Goal: Task Accomplishment & Management: Complete application form

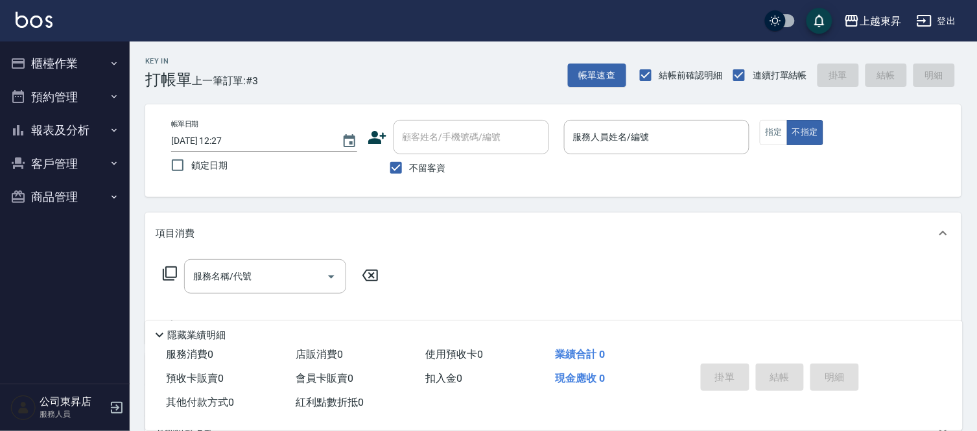
click at [16, 15] on div "上越東昇 登出" at bounding box center [488, 20] width 977 height 41
click at [16, 12] on img at bounding box center [34, 20] width 37 height 16
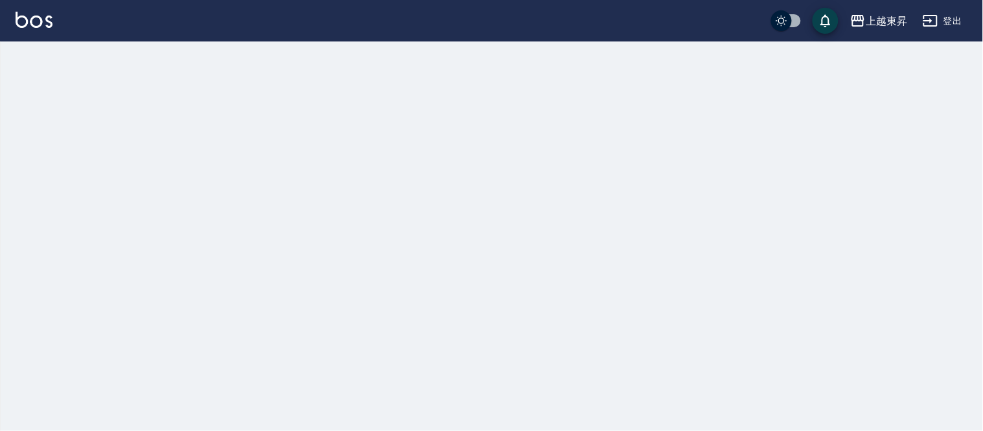
click at [16, 12] on img at bounding box center [34, 20] width 37 height 16
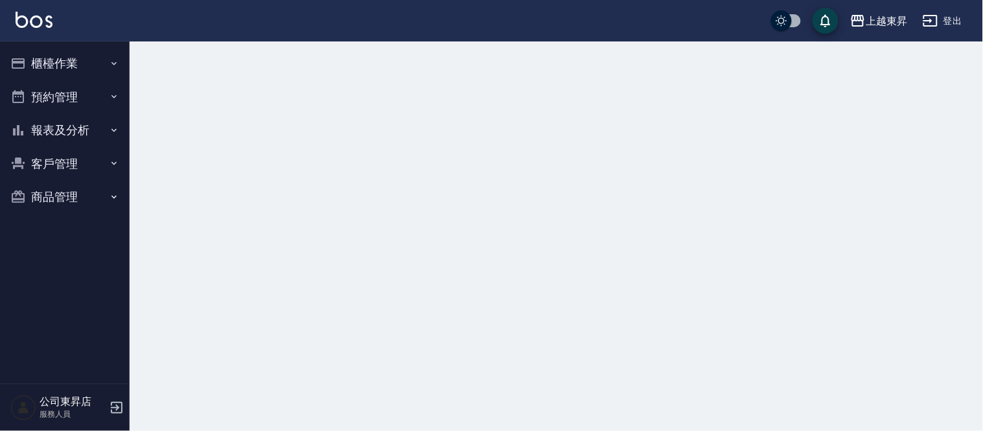
click at [16, 13] on img at bounding box center [34, 20] width 37 height 16
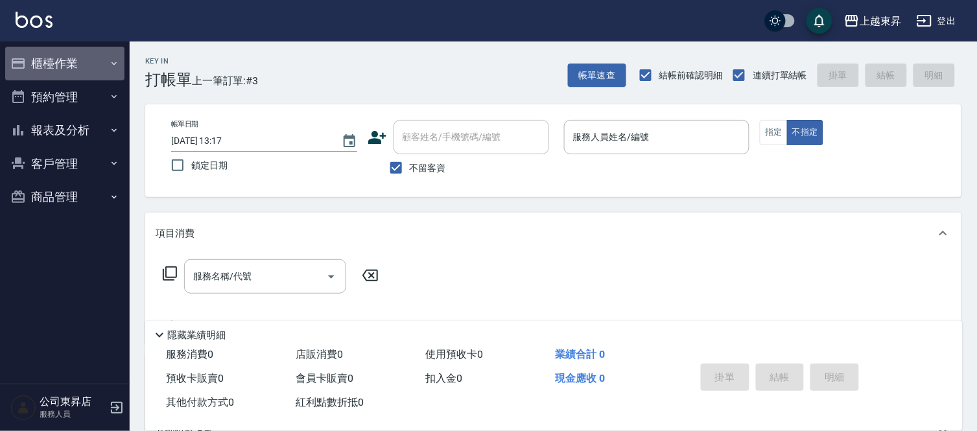
click at [113, 60] on icon "button" at bounding box center [114, 63] width 10 height 10
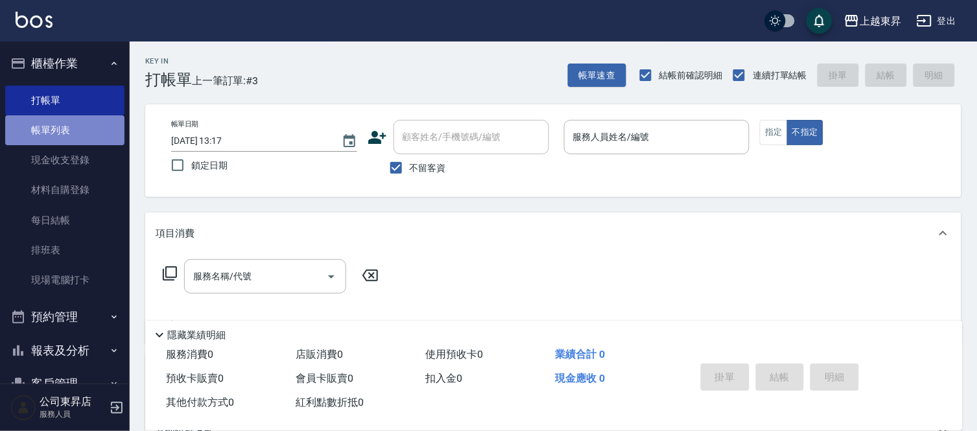
click at [85, 130] on link "帳單列表" at bounding box center [64, 130] width 119 height 30
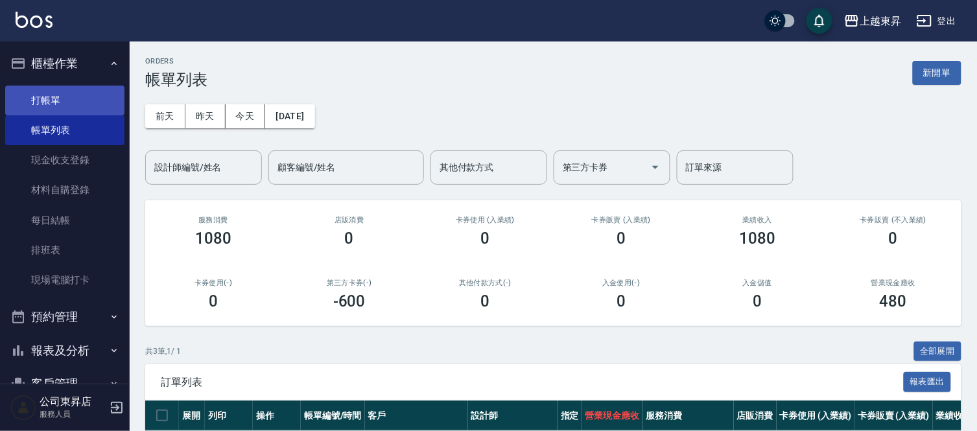
click at [65, 93] on link "打帳單" at bounding box center [64, 101] width 119 height 30
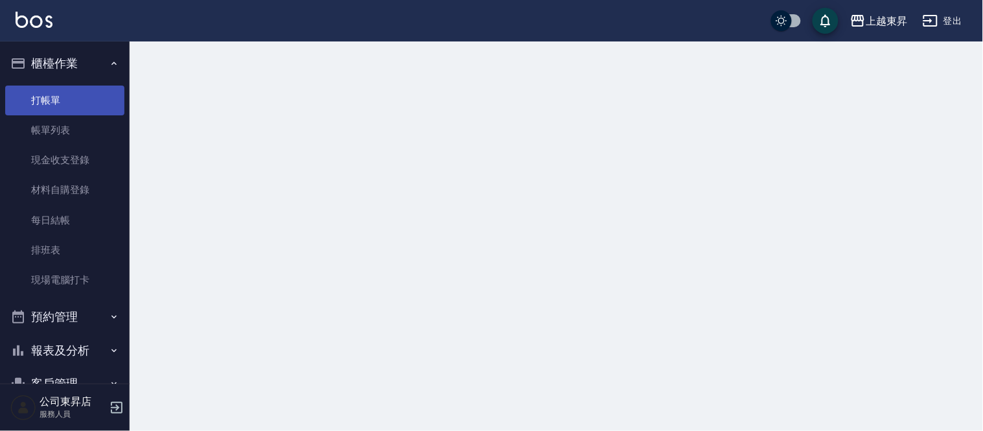
click at [65, 94] on link "打帳單" at bounding box center [64, 101] width 119 height 30
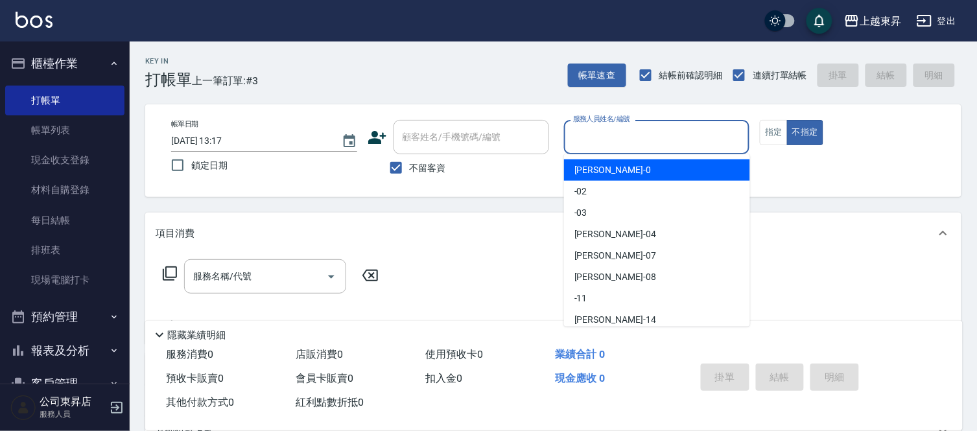
click at [611, 137] on input "服務人員姓名/編號" at bounding box center [657, 137] width 174 height 23
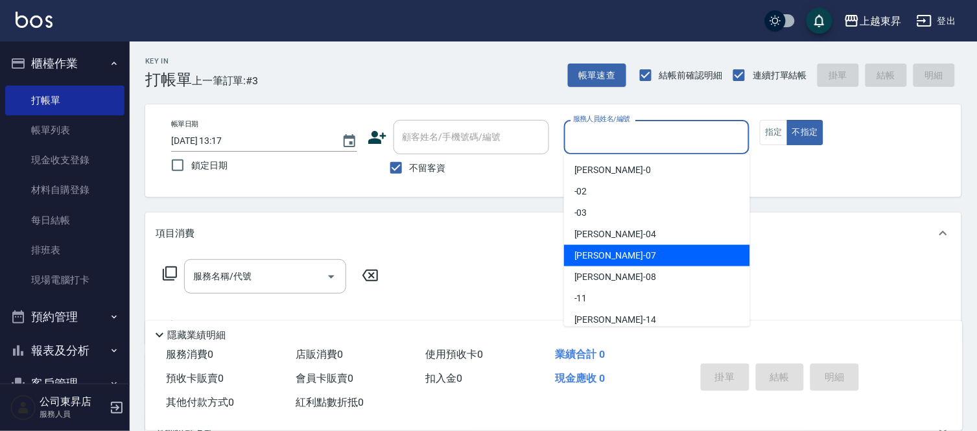
click at [591, 256] on span "[PERSON_NAME] -07" at bounding box center [615, 256] width 82 height 14
type input "[PERSON_NAME]-07"
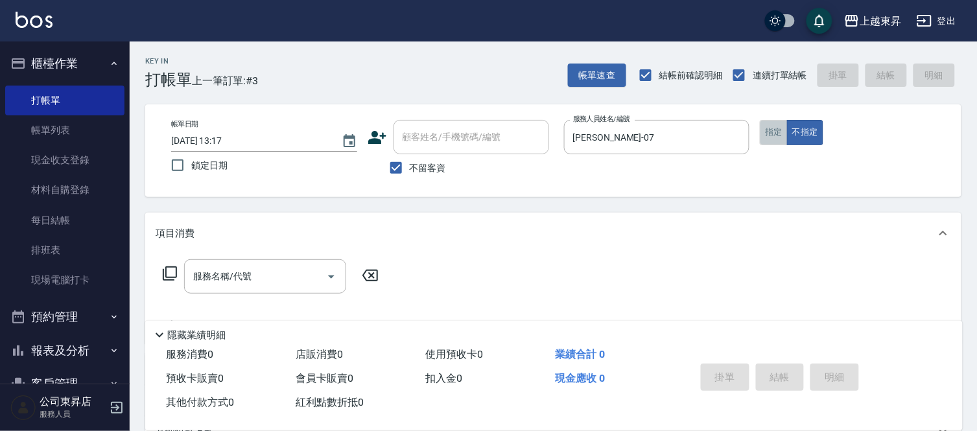
click at [774, 132] on button "指定" at bounding box center [774, 132] width 28 height 25
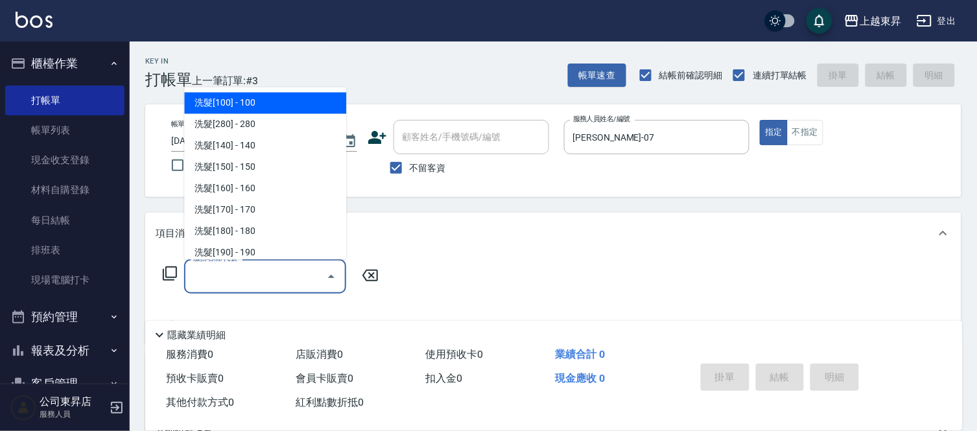
click at [220, 273] on input "服務名稱/代號" at bounding box center [255, 276] width 131 height 23
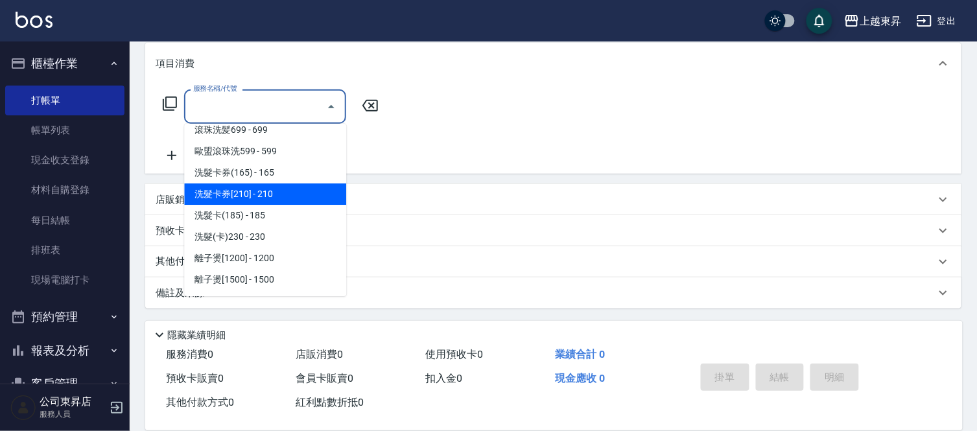
scroll to position [360, 0]
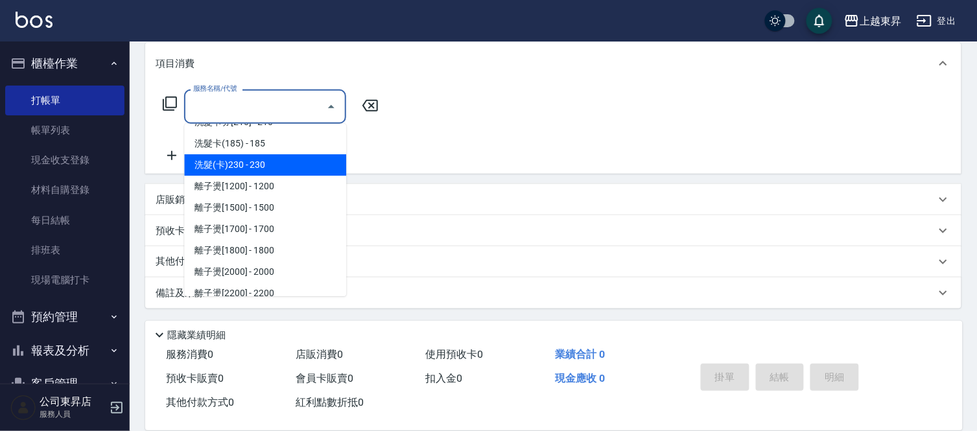
click at [277, 157] on span "洗髮(卡)230 - 230" at bounding box center [265, 164] width 162 height 21
type input "洗髮(卡)230(224)"
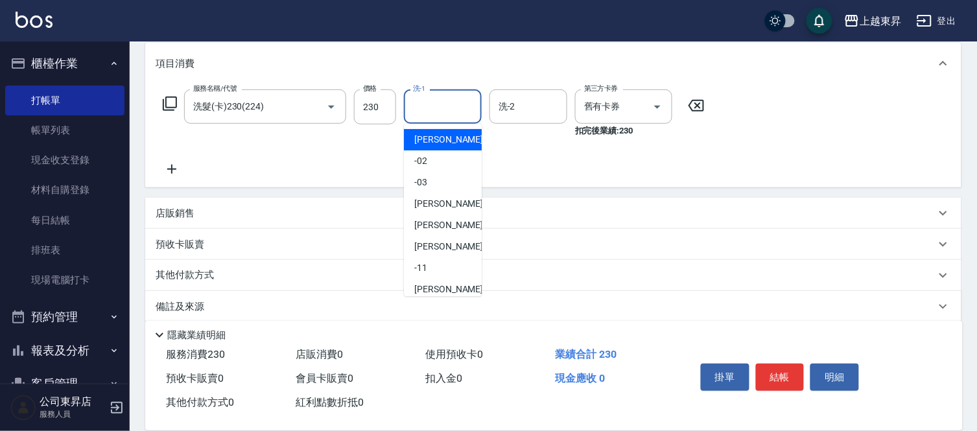
click at [448, 108] on input "洗-1" at bounding box center [443, 106] width 66 height 23
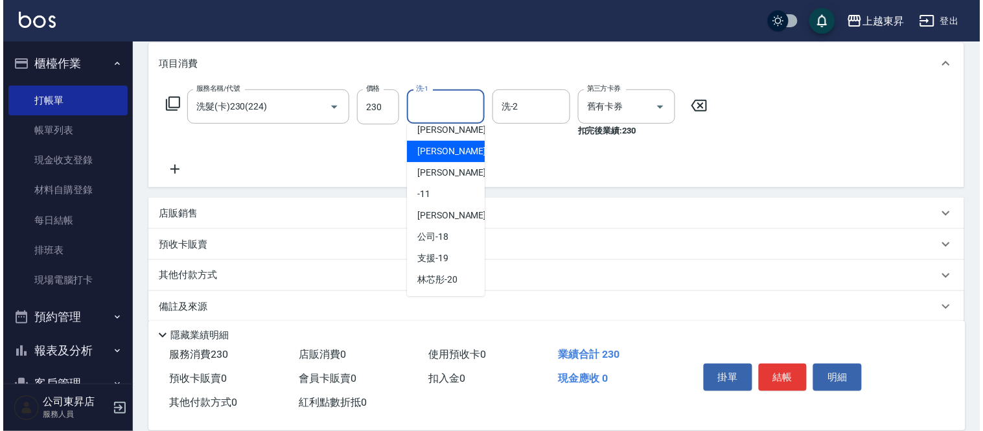
scroll to position [144, 0]
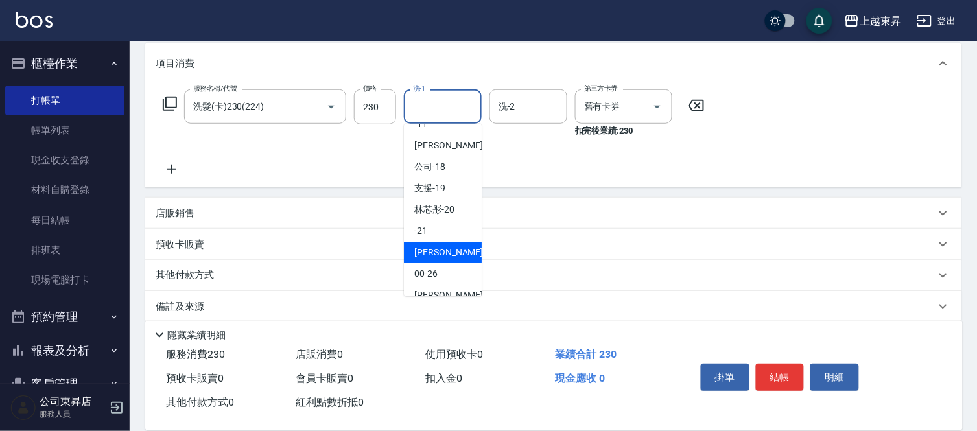
drag, startPoint x: 442, startPoint y: 245, endPoint x: 454, endPoint y: 274, distance: 31.4
click at [443, 252] on span "[PERSON_NAME]-22" at bounding box center [455, 253] width 82 height 14
type input "[PERSON_NAME]-22"
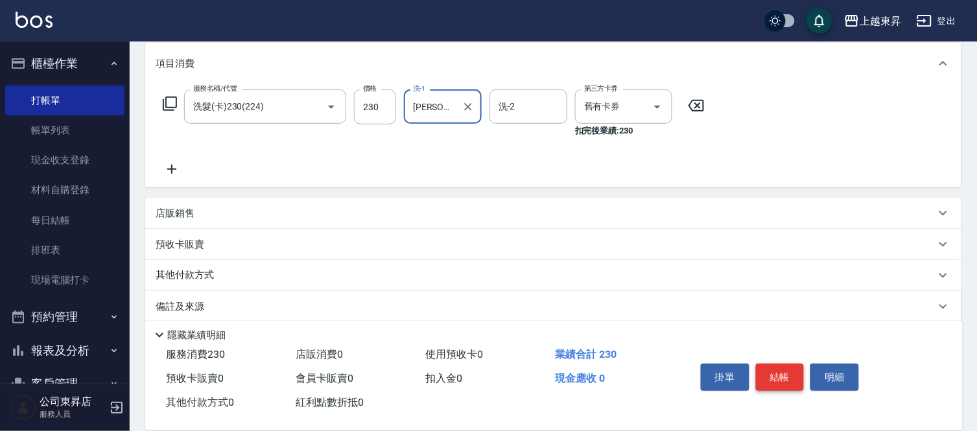
click at [780, 371] on button "結帳" at bounding box center [780, 377] width 49 height 27
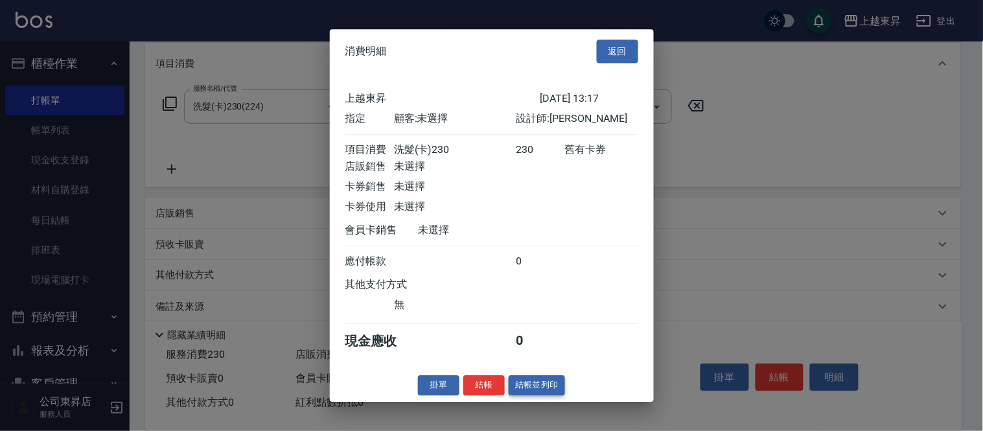
click at [549, 386] on button "結帳並列印" at bounding box center [537, 385] width 56 height 20
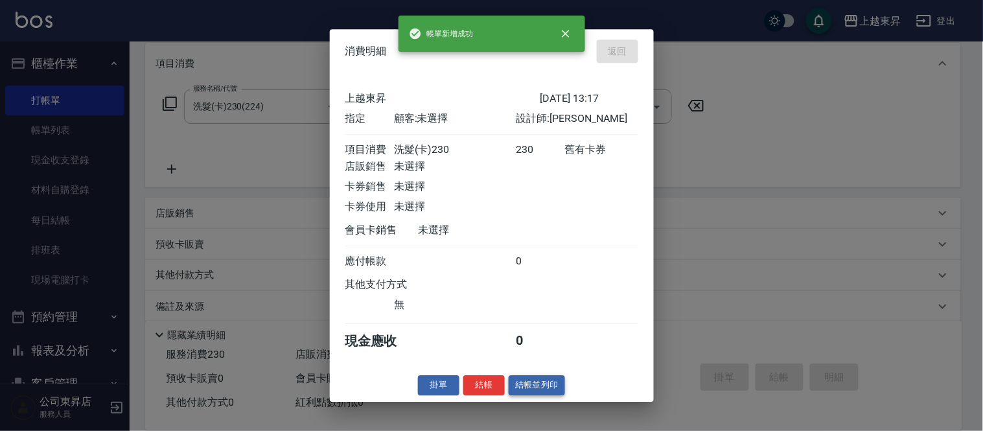
type input "[DATE] 13:18"
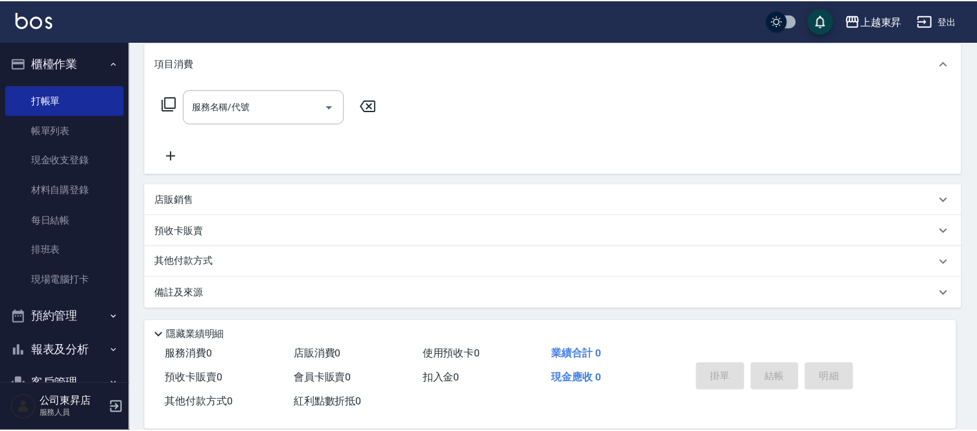
scroll to position [0, 0]
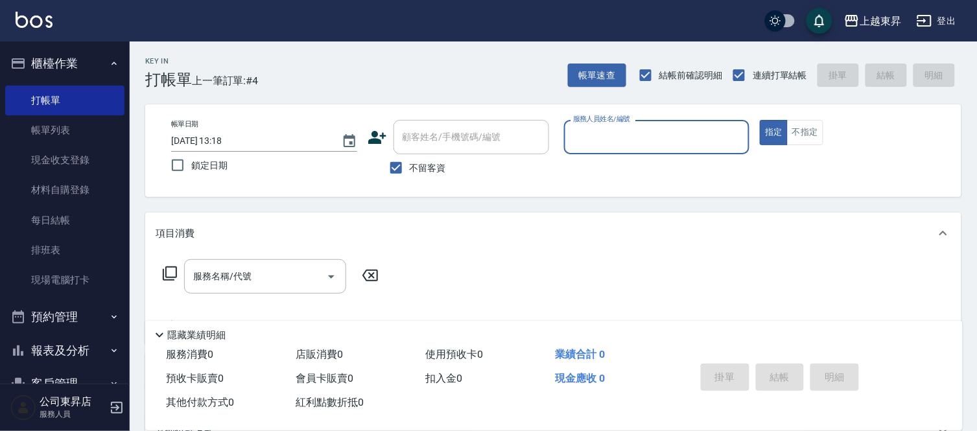
drag, startPoint x: 597, startPoint y: 135, endPoint x: 596, endPoint y: 143, distance: 8.5
click at [596, 143] on input "服務人員姓名/編號" at bounding box center [657, 137] width 174 height 23
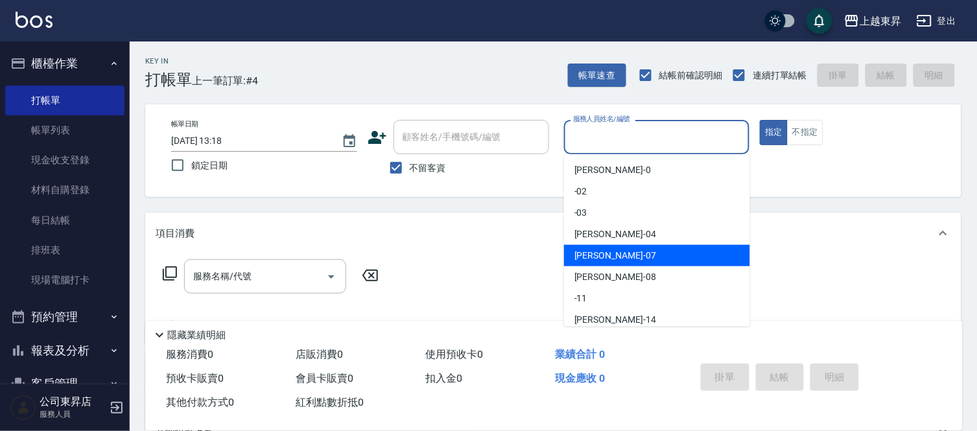
click at [591, 255] on span "[PERSON_NAME] -07" at bounding box center [615, 256] width 82 height 14
type input "[PERSON_NAME]-07"
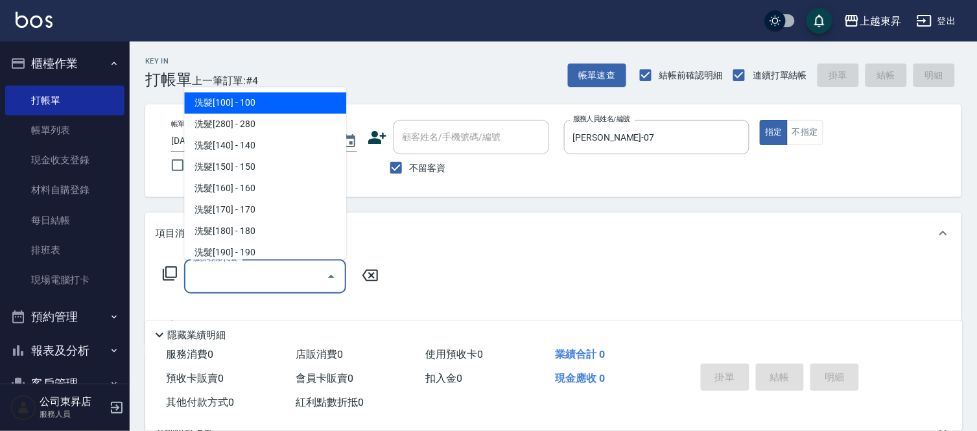
click at [237, 275] on input "服務名稱/代號" at bounding box center [255, 276] width 131 height 23
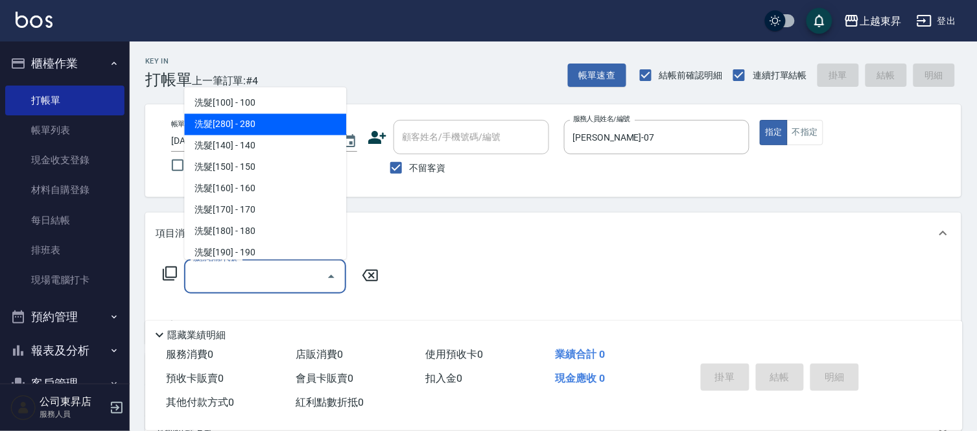
drag, startPoint x: 255, startPoint y: 123, endPoint x: 273, endPoint y: 208, distance: 86.7
click at [256, 128] on span "洗髮[280] - 280" at bounding box center [265, 124] width 162 height 21
type input "洗髮[280](202)"
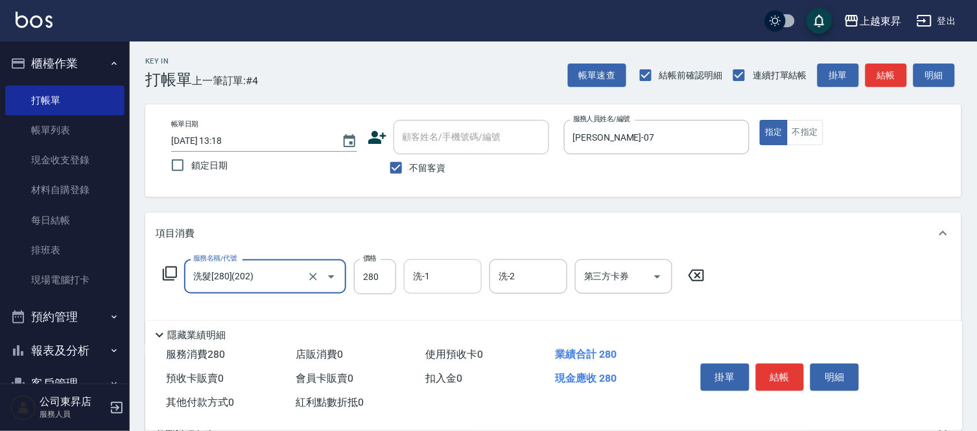
click at [432, 273] on input "洗-1" at bounding box center [443, 276] width 66 height 23
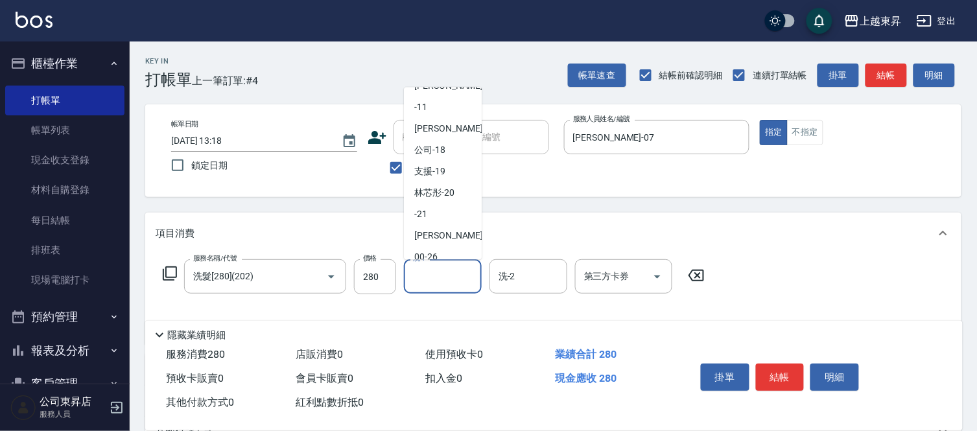
scroll to position [144, 0]
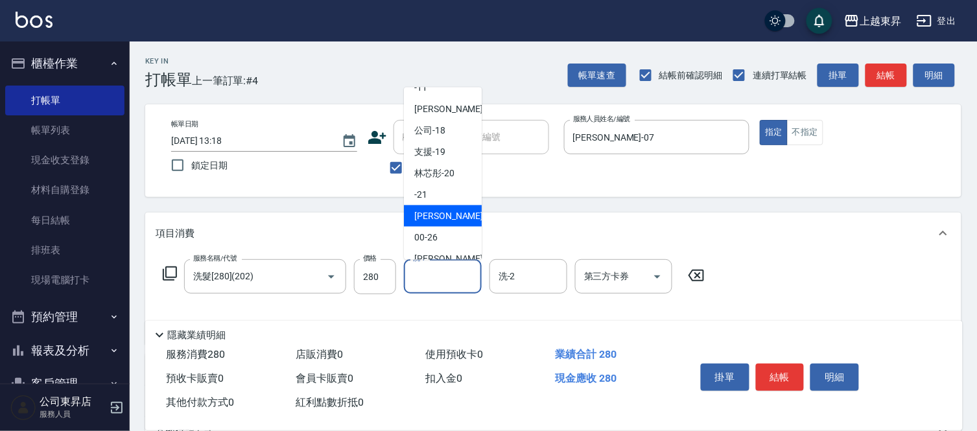
click at [443, 208] on div "[PERSON_NAME]-22" at bounding box center [443, 215] width 78 height 21
type input "[PERSON_NAME]-22"
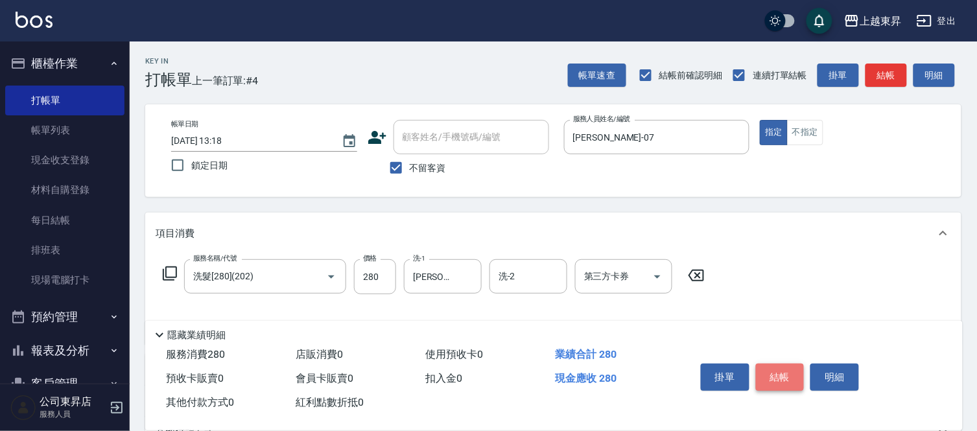
click at [781, 370] on button "結帳" at bounding box center [780, 377] width 49 height 27
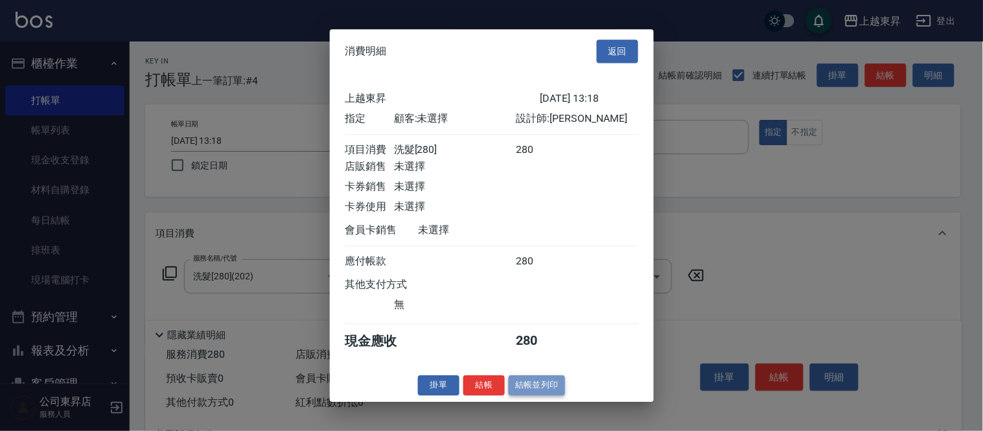
click at [541, 386] on button "結帳並列印" at bounding box center [537, 385] width 56 height 20
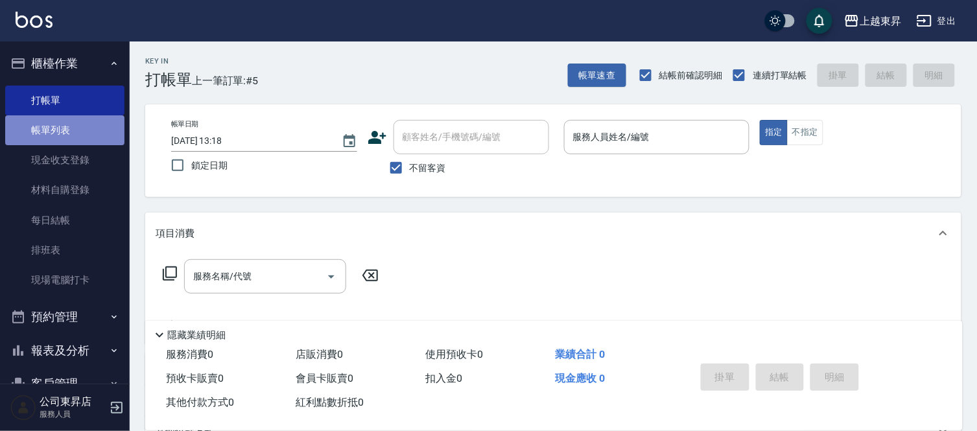
click at [75, 127] on link "帳單列表" at bounding box center [64, 130] width 119 height 30
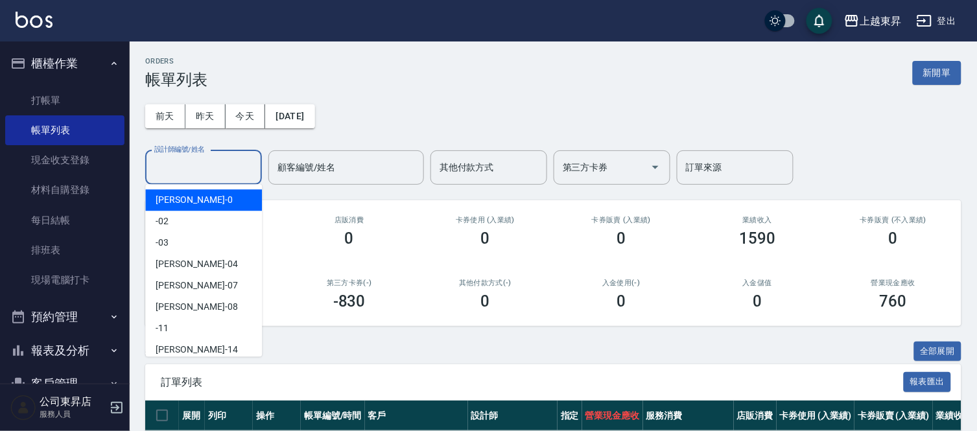
click at [181, 164] on input "設計師編號/姓名" at bounding box center [203, 167] width 105 height 23
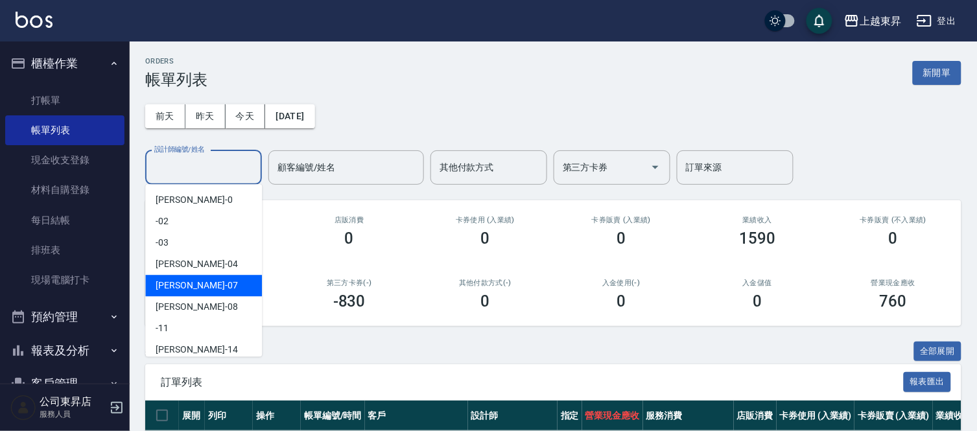
click at [174, 283] on span "[PERSON_NAME] -07" at bounding box center [197, 286] width 82 height 14
type input "[PERSON_NAME]-07"
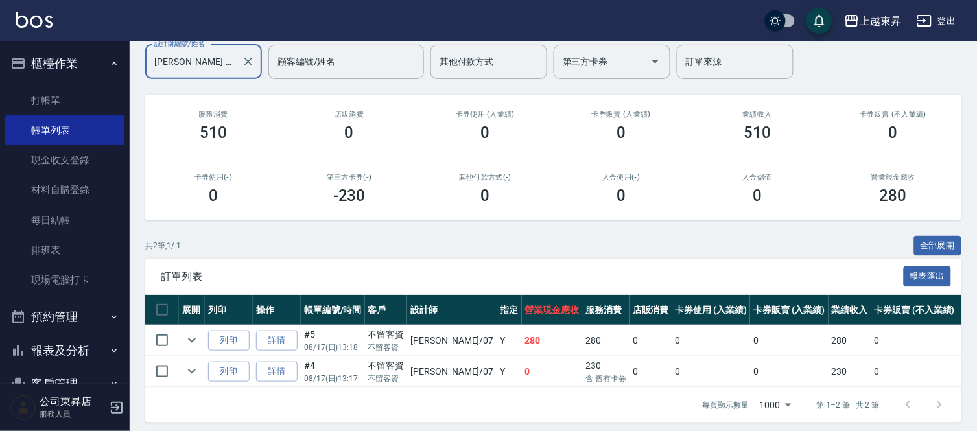
scroll to position [124, 0]
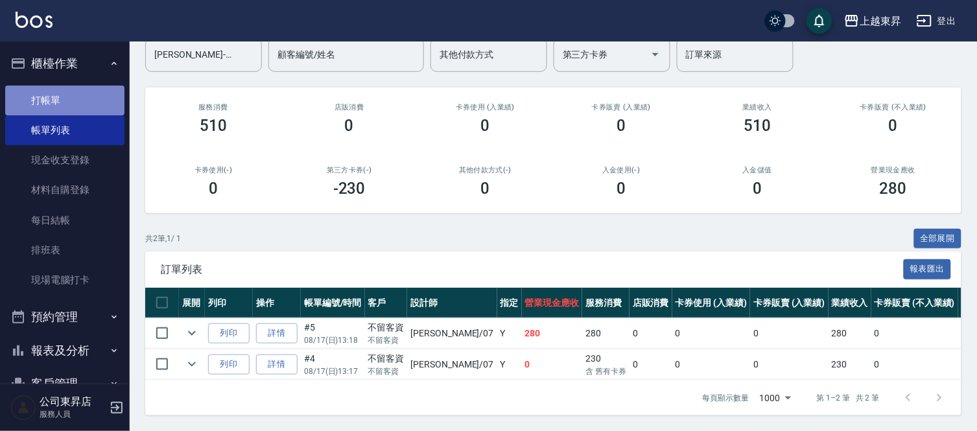
click at [66, 89] on link "打帳單" at bounding box center [64, 101] width 119 height 30
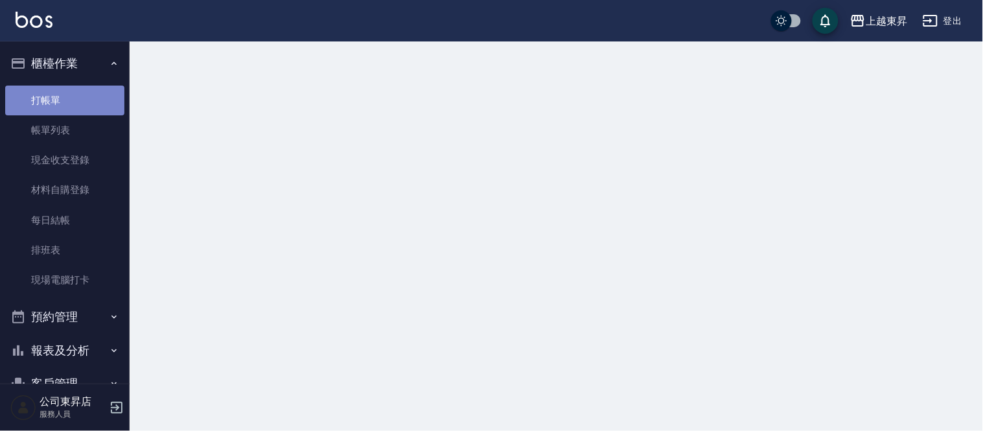
click at [66, 89] on link "打帳單" at bounding box center [64, 101] width 119 height 30
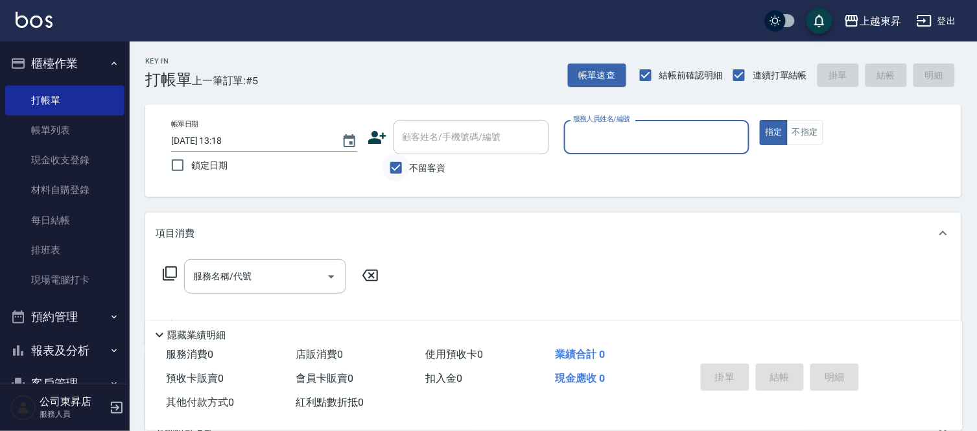
click at [396, 175] on input "不留客資" at bounding box center [395, 167] width 27 height 27
checkbox input "false"
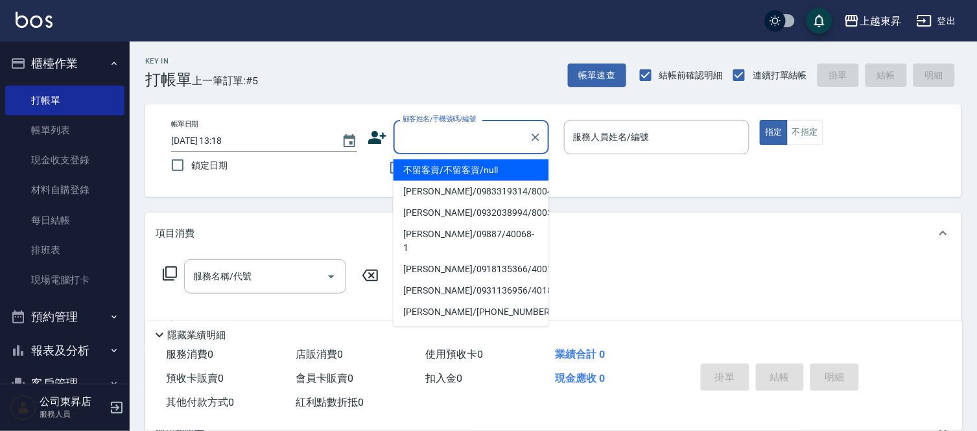
click at [432, 141] on input "顧客姓名/手機號碼/編號" at bounding box center [461, 137] width 124 height 23
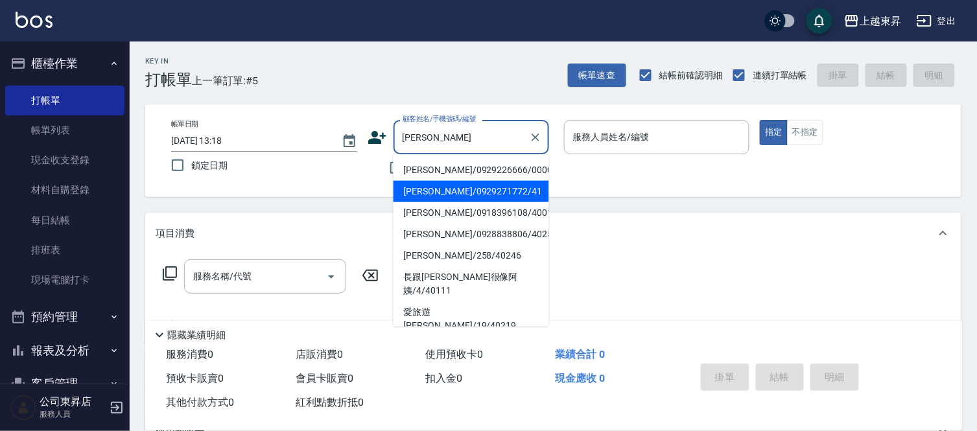
click at [441, 191] on li "[PERSON_NAME]/0929271772/41" at bounding box center [471, 191] width 156 height 21
type input "[PERSON_NAME]/0929271772/41"
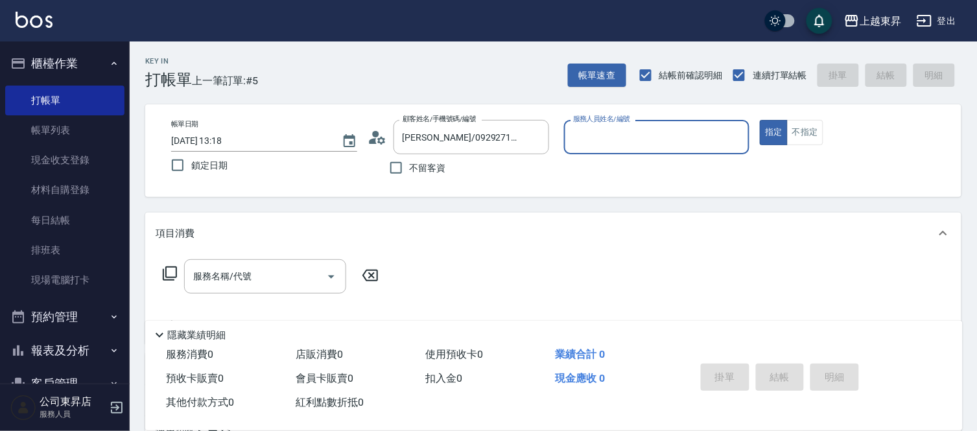
click at [629, 139] on input "服務人員姓名/編號" at bounding box center [657, 137] width 174 height 23
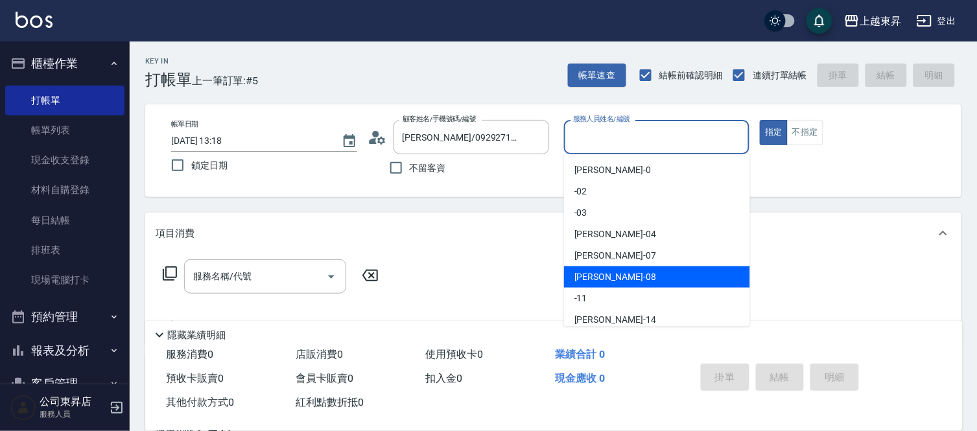
click at [624, 275] on div "[PERSON_NAME]-08" at bounding box center [657, 276] width 186 height 21
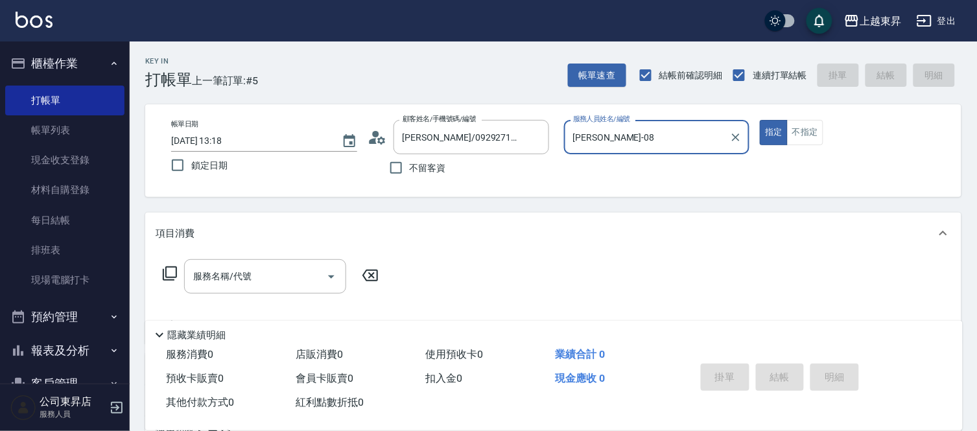
type input "[PERSON_NAME]-08"
click at [294, 279] on input "服務名稱/代號" at bounding box center [255, 276] width 131 height 23
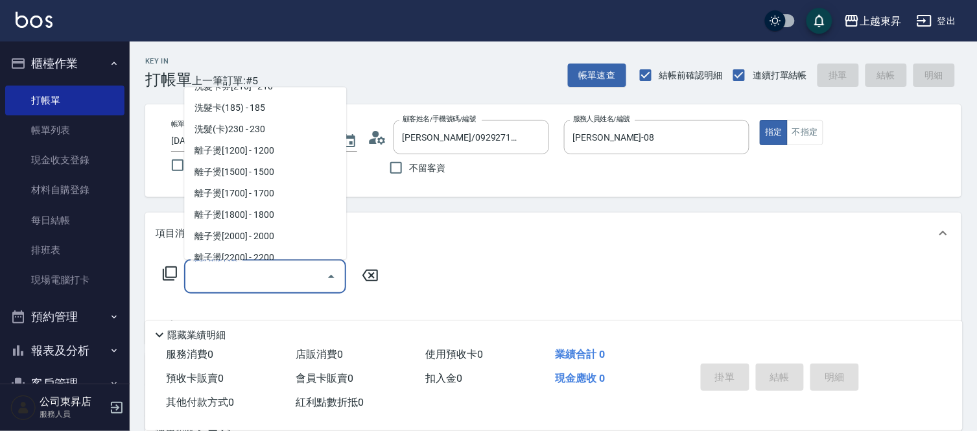
scroll to position [360, 0]
click at [266, 125] on span "洗髮(卡)230 - 230" at bounding box center [265, 128] width 162 height 21
type input "洗髮(卡)230(224)"
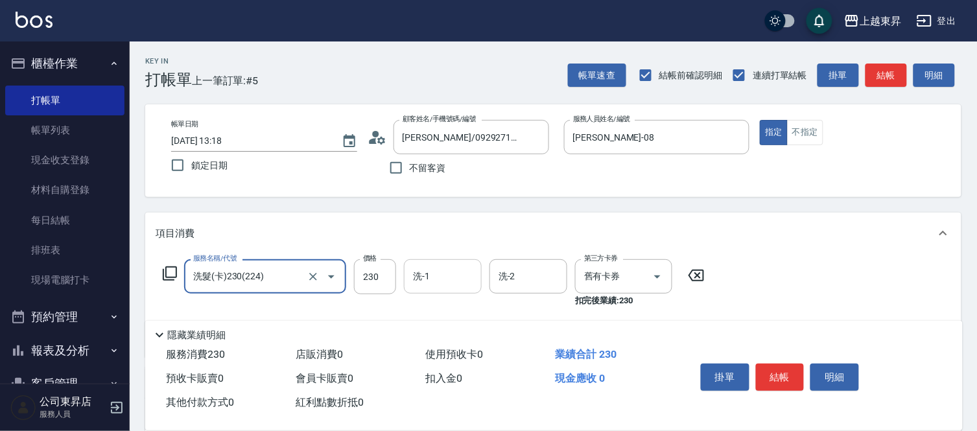
click at [450, 281] on input "洗-1" at bounding box center [443, 276] width 66 height 23
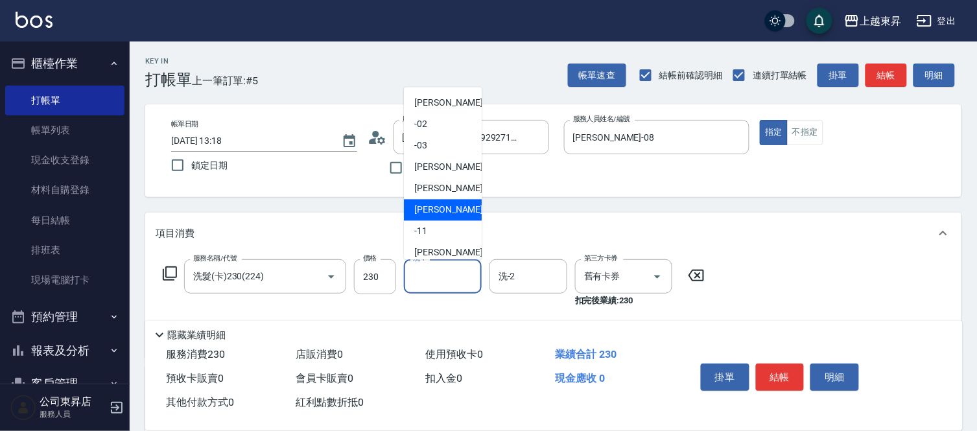
click at [443, 213] on span "[PERSON_NAME]-08" at bounding box center [455, 211] width 82 height 14
type input "[PERSON_NAME]-08"
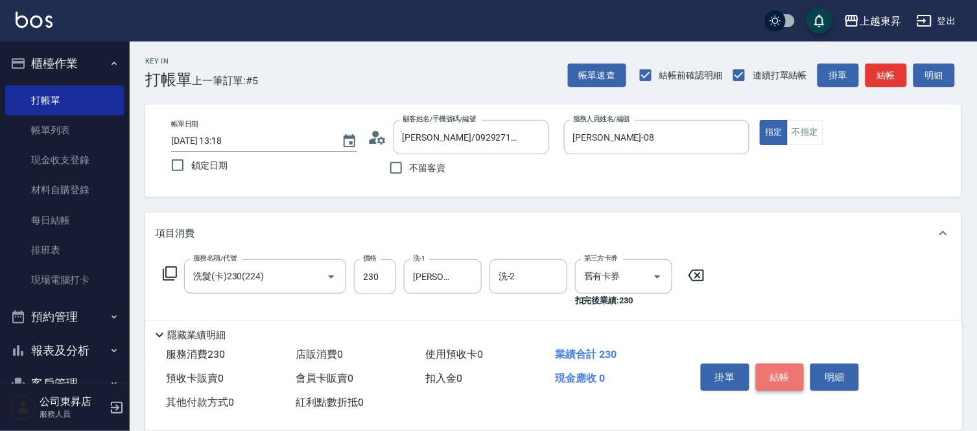
click at [793, 377] on button "結帳" at bounding box center [780, 377] width 49 height 27
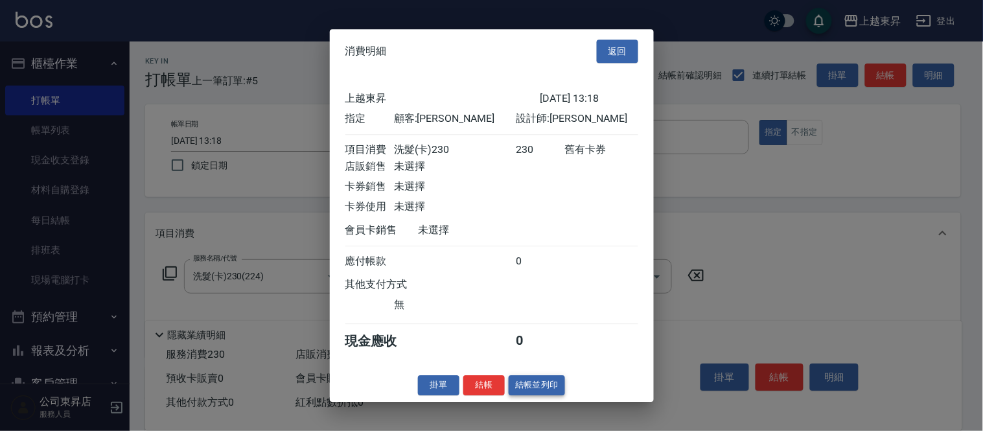
click at [522, 395] on button "結帳並列印" at bounding box center [537, 385] width 56 height 20
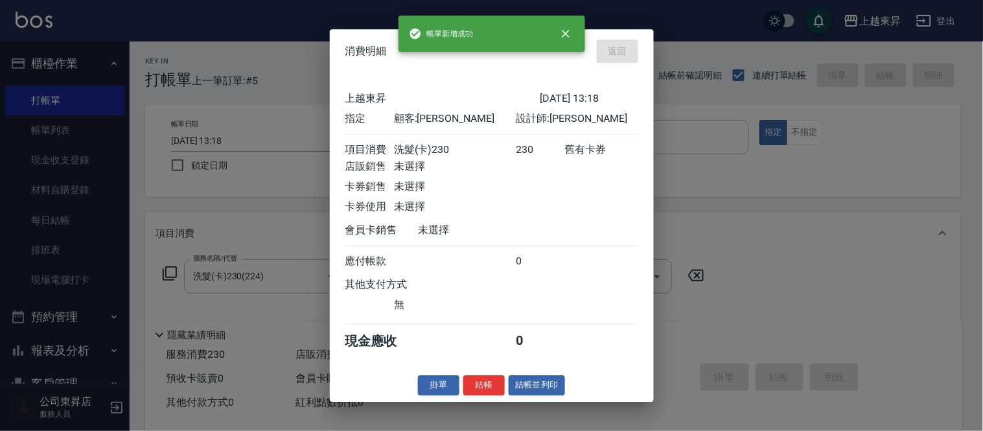
type input "[DATE] 13:27"
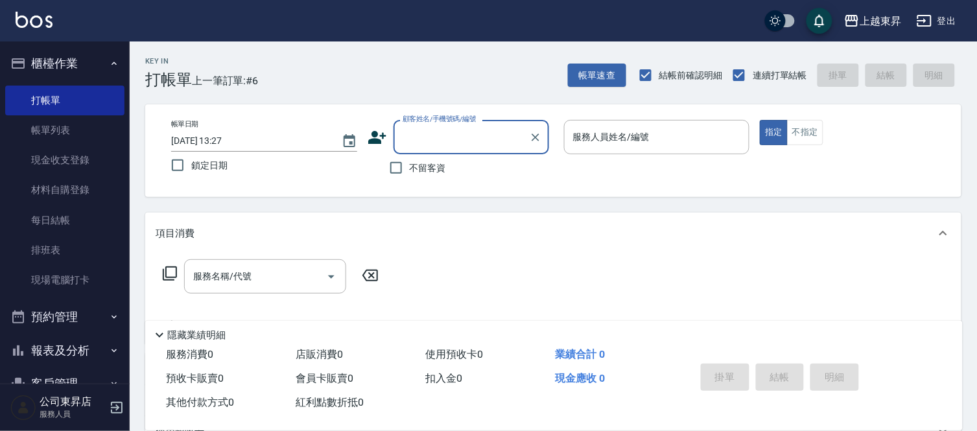
click at [449, 143] on input "顧客姓名/手機號碼/編號" at bounding box center [461, 137] width 124 height 23
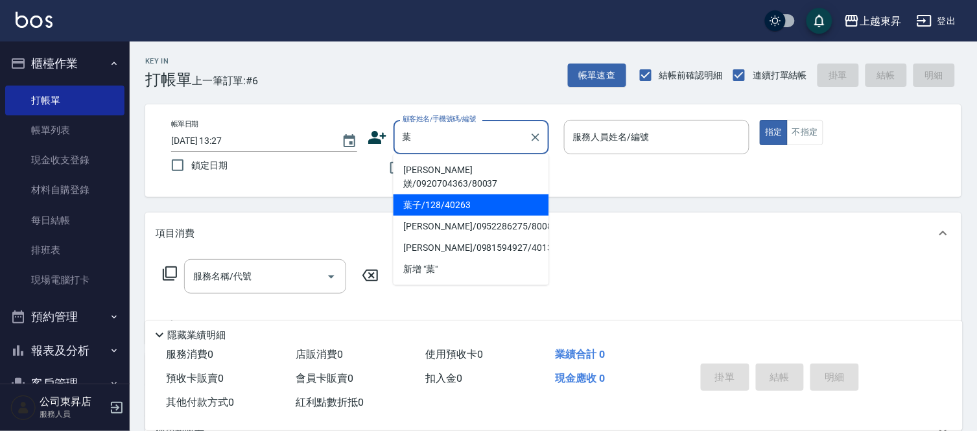
click at [419, 194] on li "葉子/128/40263" at bounding box center [471, 204] width 156 height 21
type input "葉子/128/40263"
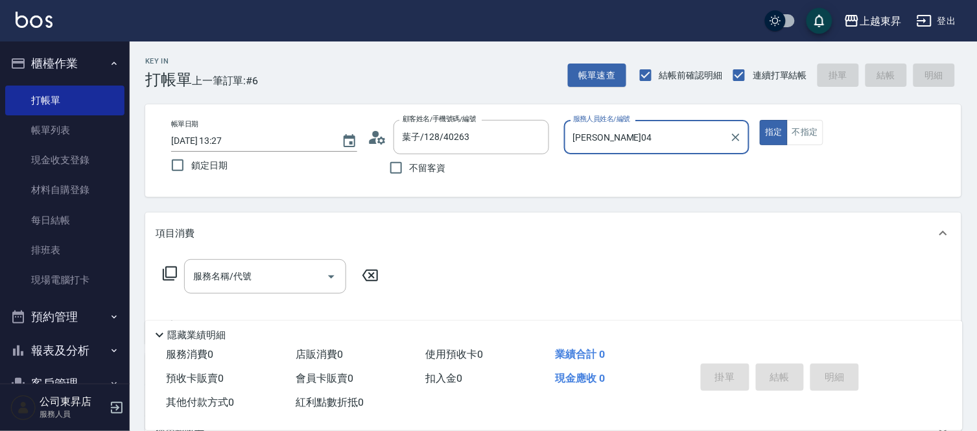
click at [626, 134] on input "[PERSON_NAME]04" at bounding box center [647, 137] width 155 height 23
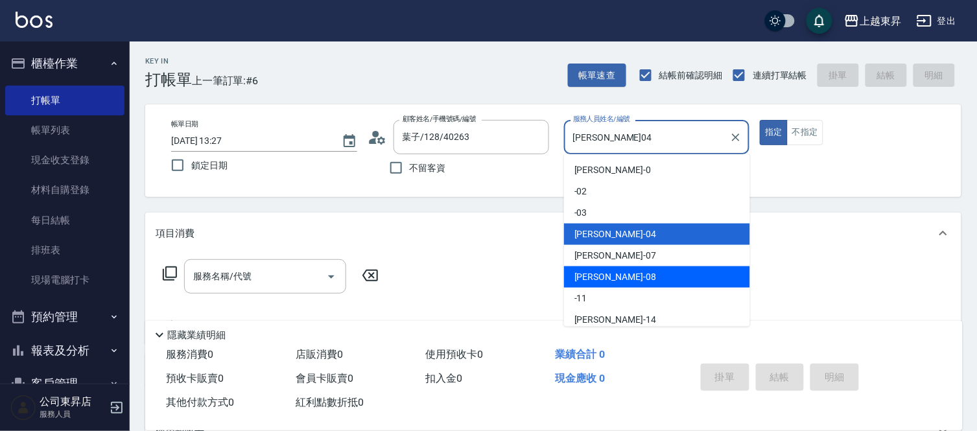
click at [621, 281] on div "[PERSON_NAME]-08" at bounding box center [657, 276] width 186 height 21
type input "[PERSON_NAME]-08"
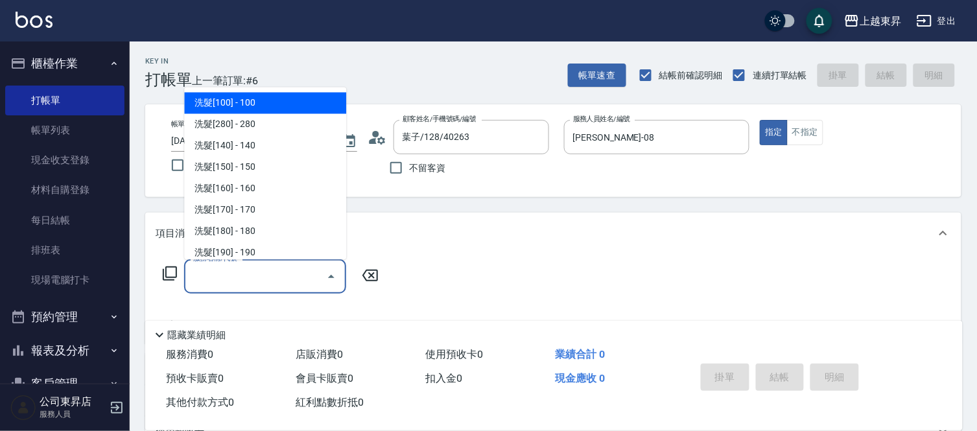
click at [268, 275] on input "服務名稱/代號" at bounding box center [255, 276] width 131 height 23
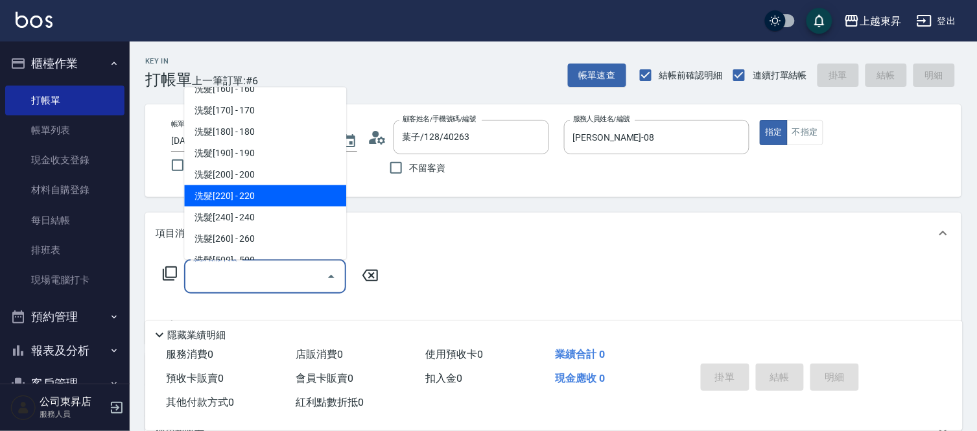
scroll to position [216, 0]
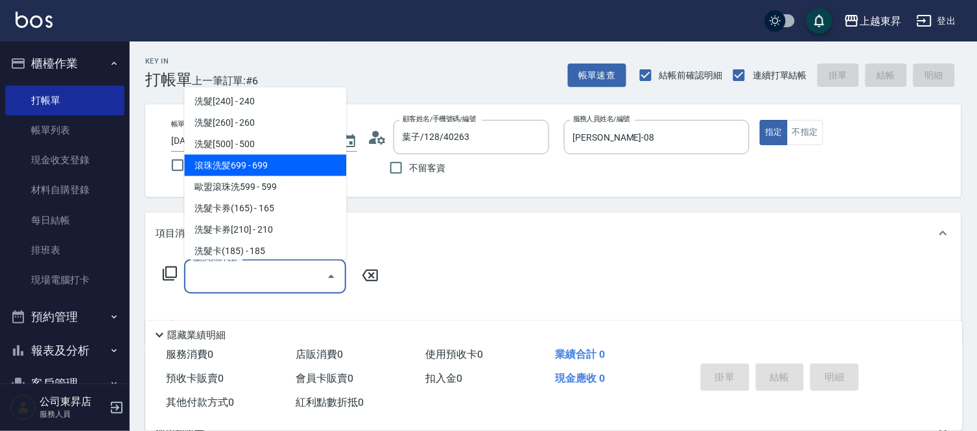
click at [260, 158] on span "滾珠洗髪699 - 699" at bounding box center [265, 165] width 162 height 21
type input "滾珠洗髪699(214)"
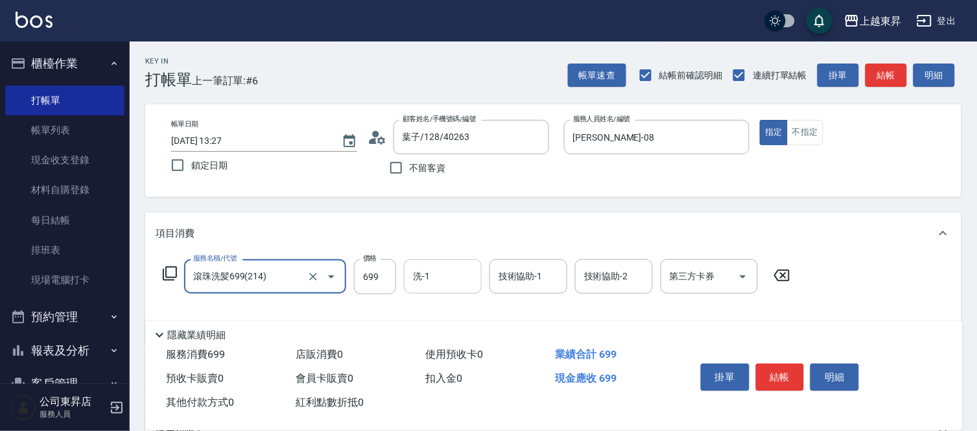
click at [424, 277] on div "洗-1 洗-1" at bounding box center [443, 276] width 78 height 34
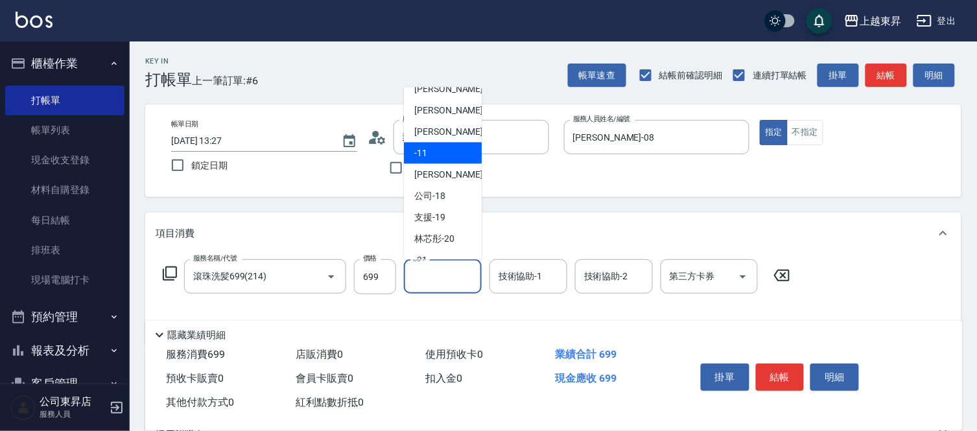
scroll to position [144, 0]
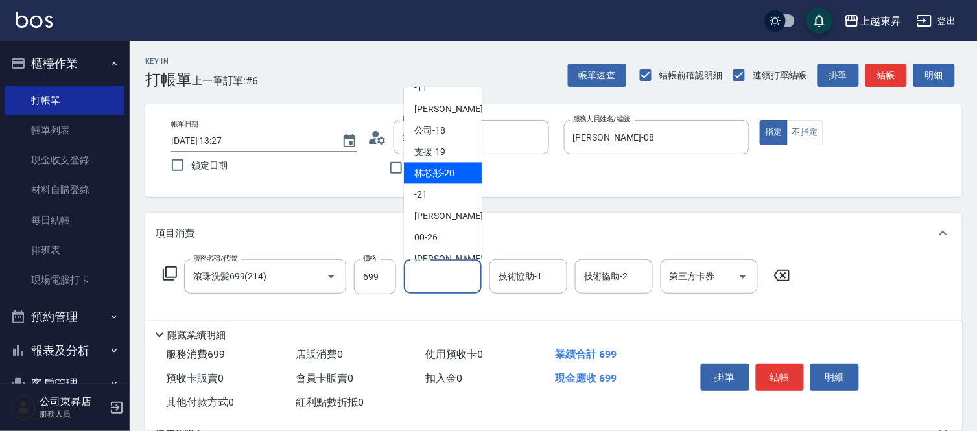
click at [426, 173] on span "林芯彤 -20" at bounding box center [434, 174] width 40 height 14
type input "林芯彤-20"
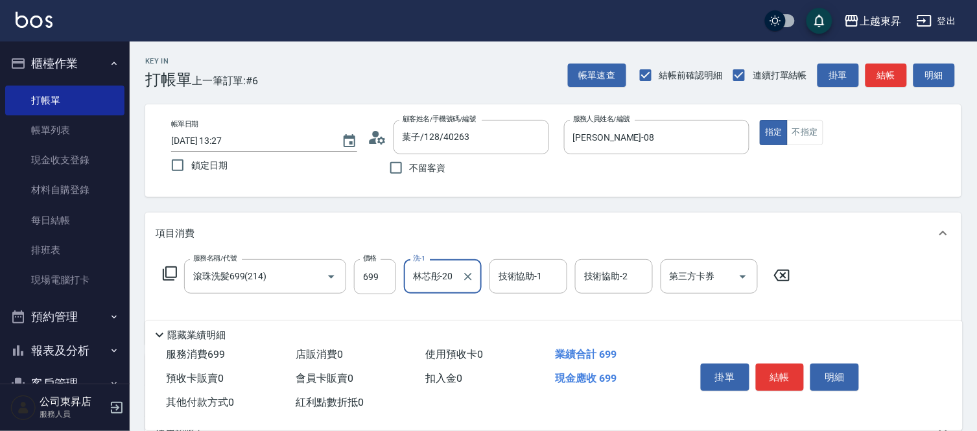
click at [530, 273] on div "技術協助-1 技術協助-1" at bounding box center [528, 276] width 78 height 34
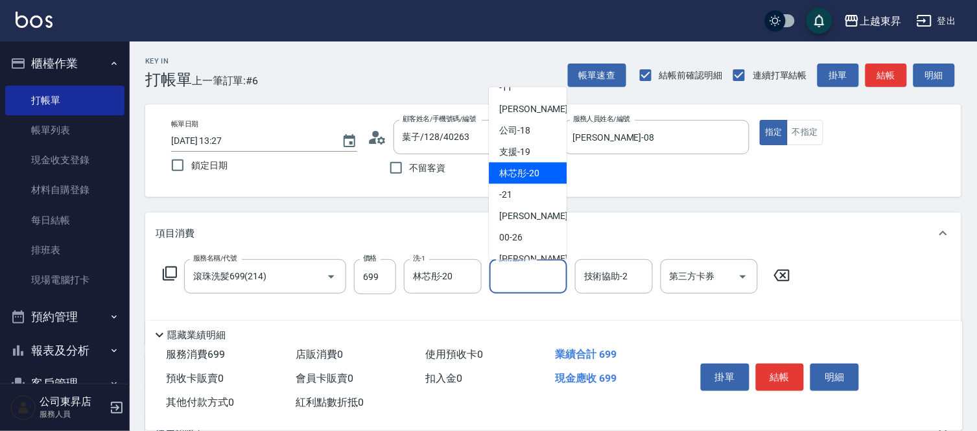
click at [516, 172] on span "林芯彤 -20" at bounding box center [519, 174] width 40 height 14
type input "林芯彤-20"
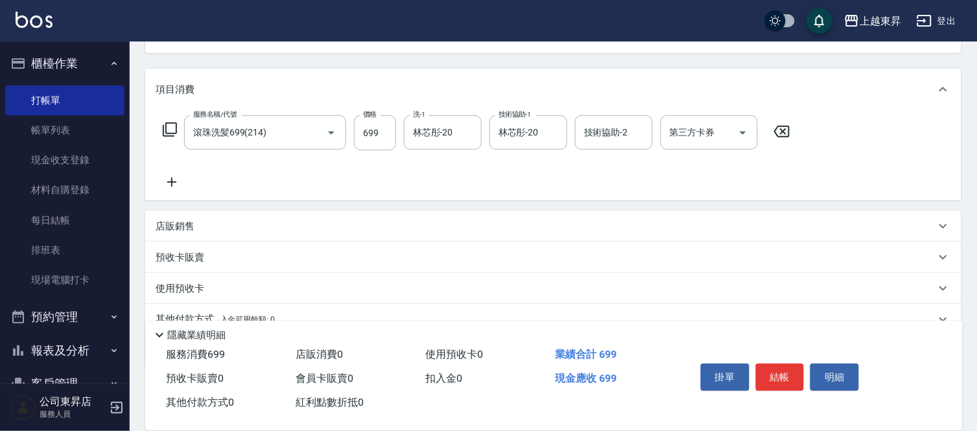
click at [170, 177] on icon at bounding box center [172, 182] width 32 height 16
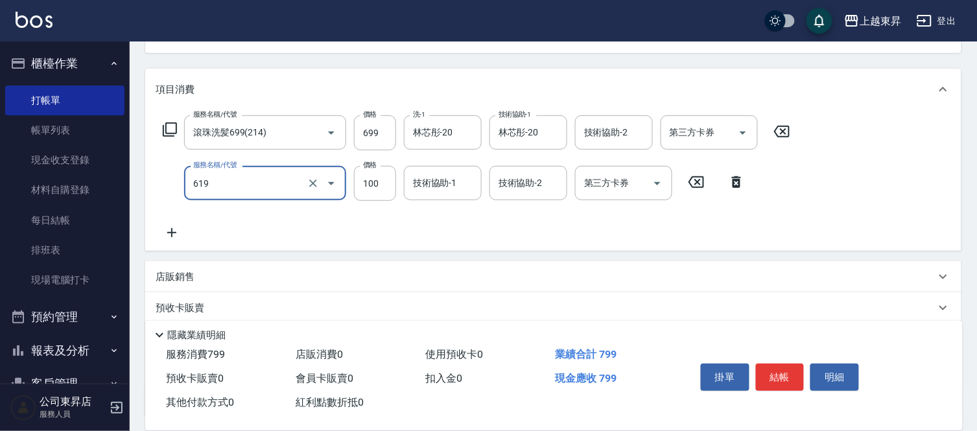
type input "[PERSON_NAME].玻酸.晶膜.水療(619)"
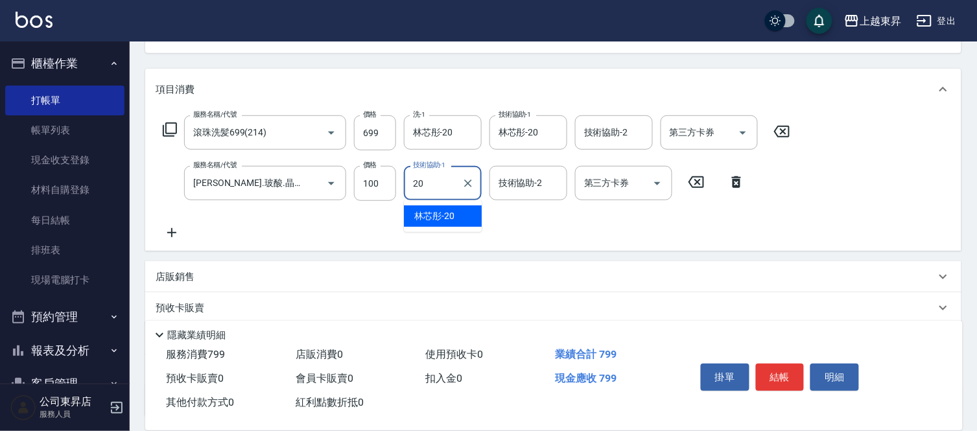
type input "林芯彤-20"
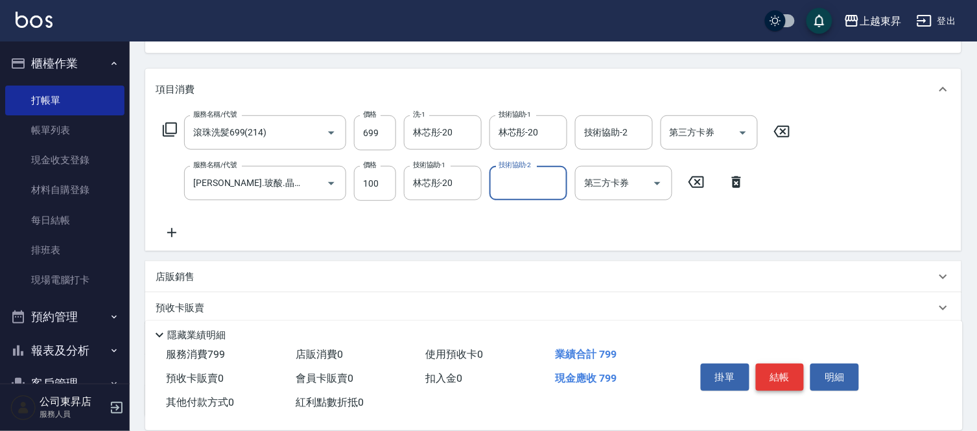
click at [779, 368] on button "結帳" at bounding box center [780, 377] width 49 height 27
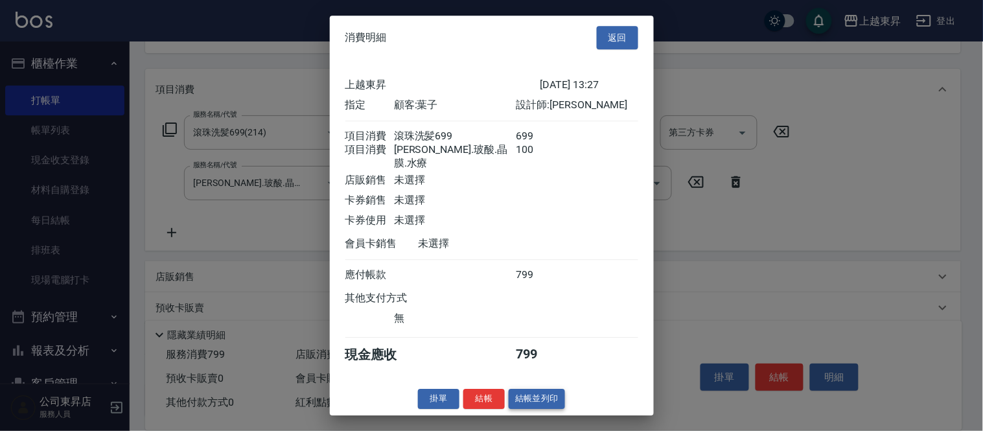
click at [535, 404] on button "結帳並列印" at bounding box center [537, 399] width 56 height 20
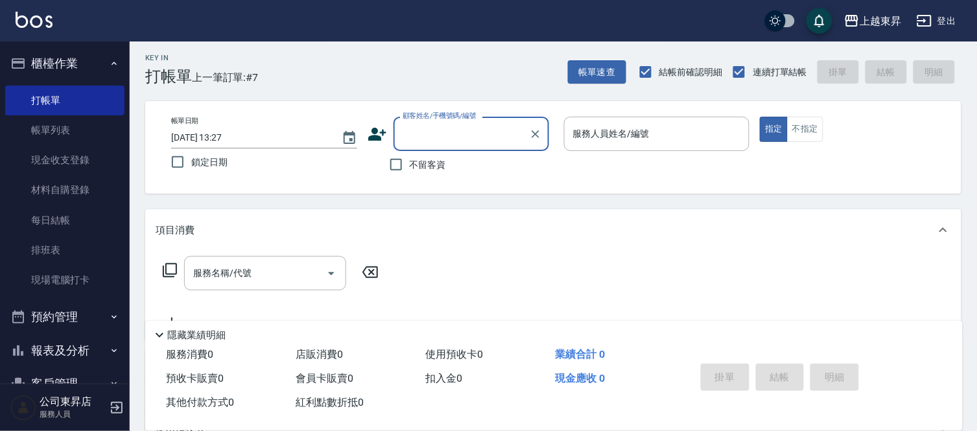
scroll to position [0, 0]
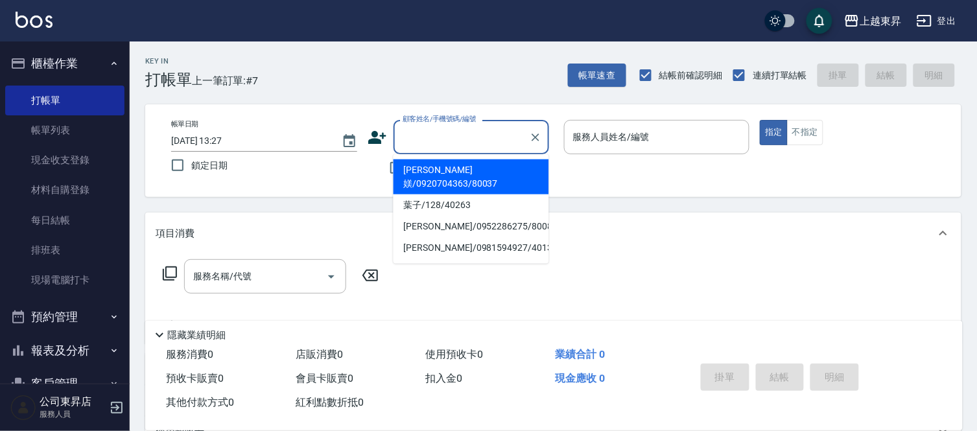
click at [437, 139] on input "顧客姓名/手機號碼/編號" at bounding box center [461, 137] width 124 height 23
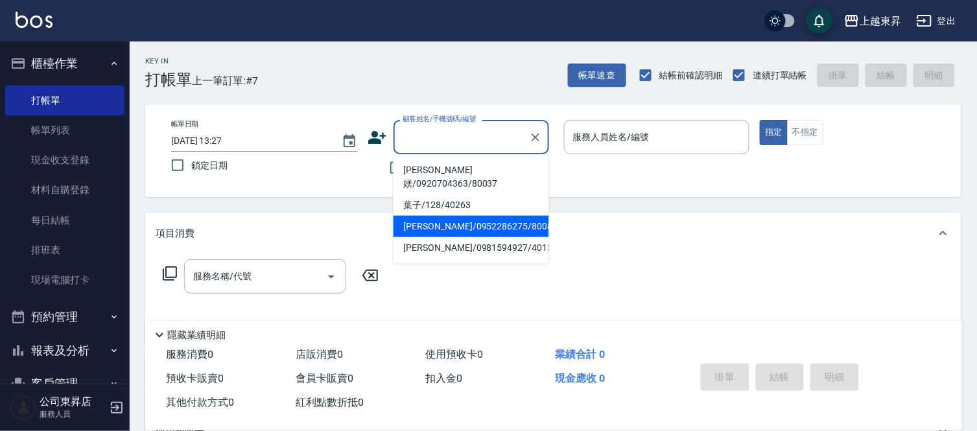
click at [474, 216] on li "[PERSON_NAME]/0952286275/80086" at bounding box center [471, 226] width 156 height 21
type input "[PERSON_NAME]/0952286275/80086"
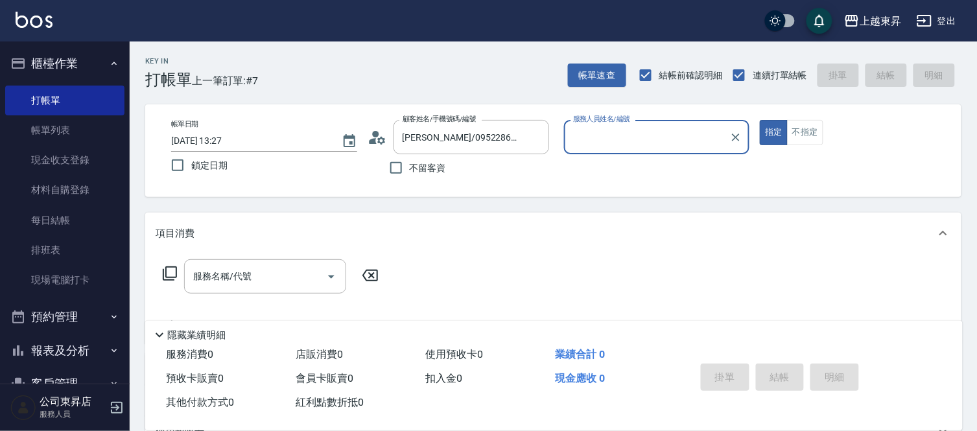
type input "[PERSON_NAME]-08"
click at [253, 272] on input "服務名稱/代號" at bounding box center [255, 276] width 131 height 23
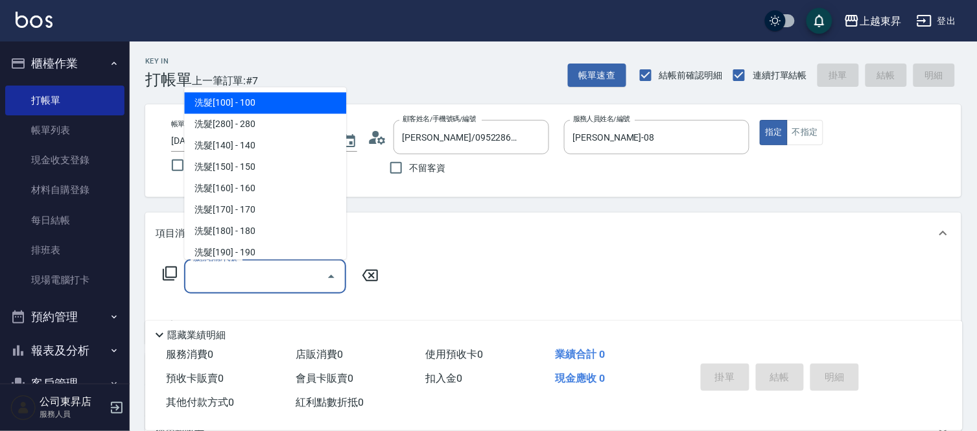
click at [249, 104] on span "洗髮[100] - 100" at bounding box center [265, 103] width 162 height 21
type input "洗髮[100](201)"
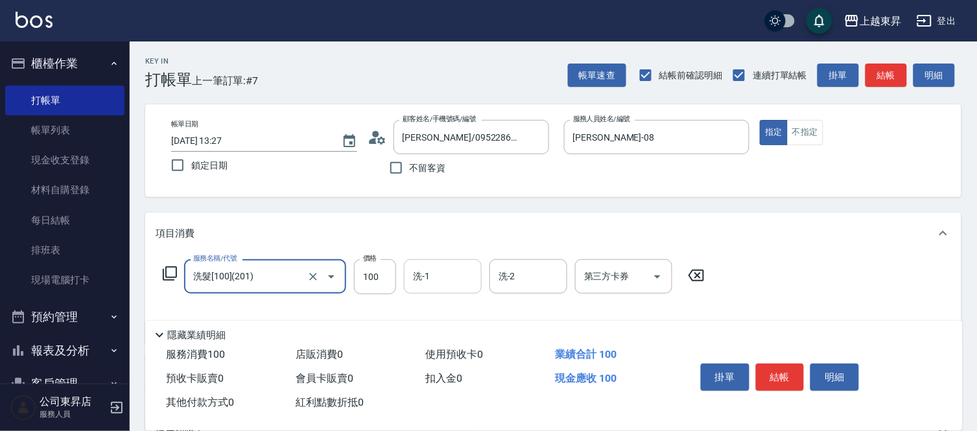
click at [444, 282] on input "洗-1" at bounding box center [443, 276] width 66 height 23
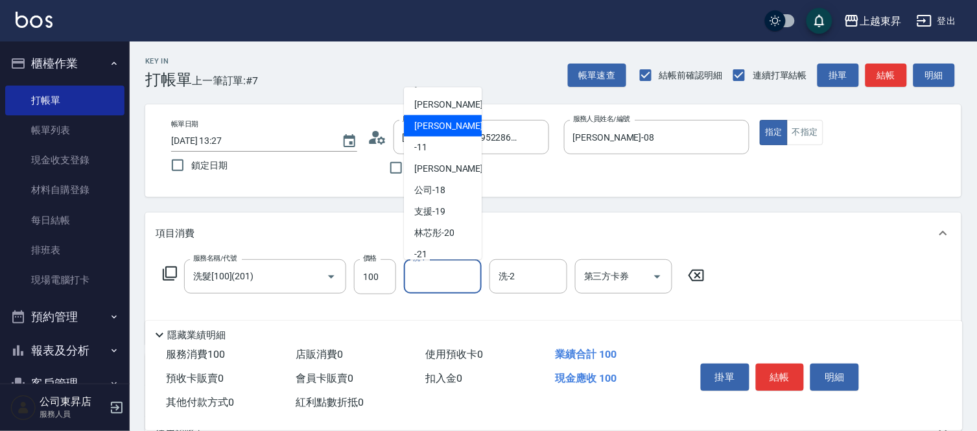
scroll to position [144, 0]
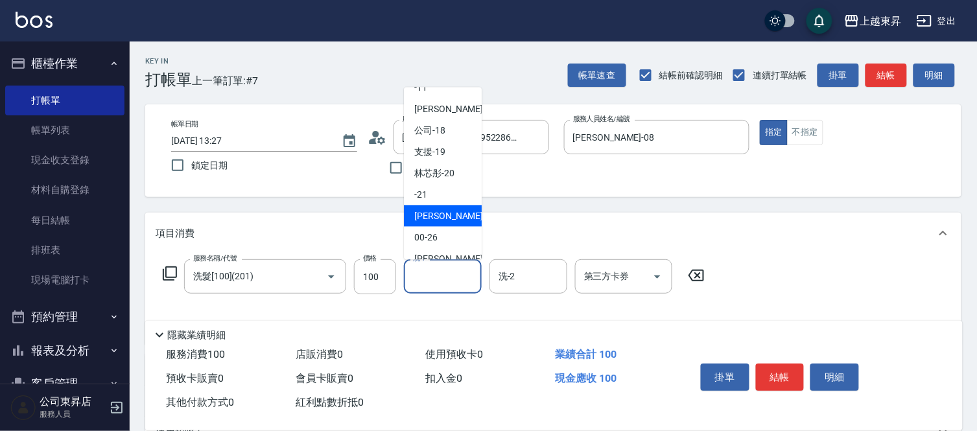
click at [443, 217] on span "[PERSON_NAME]-22" at bounding box center [455, 216] width 82 height 14
type input "[PERSON_NAME]-22"
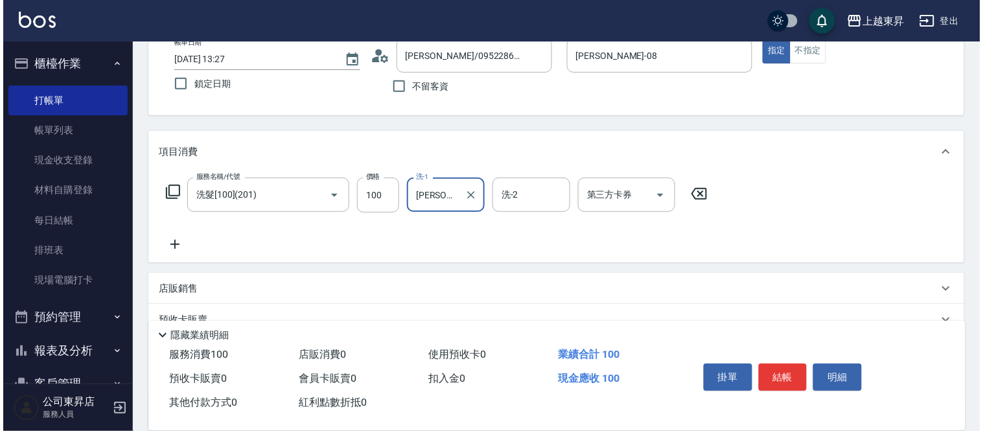
scroll to position [202, 0]
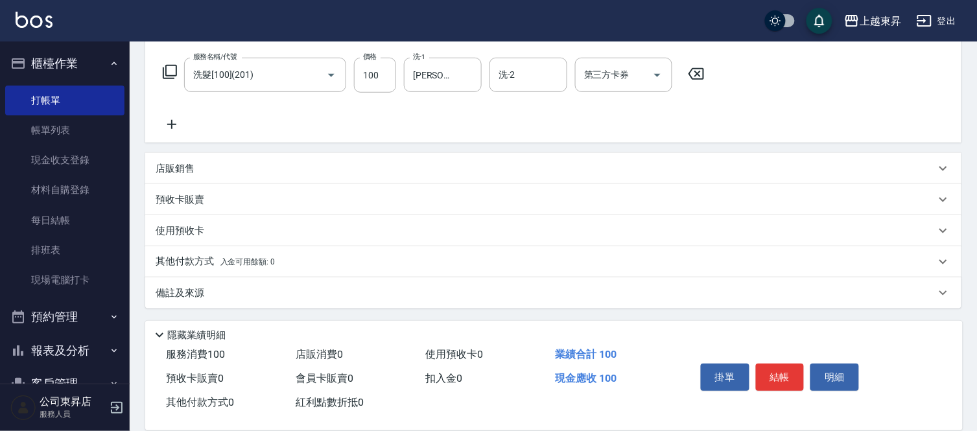
click at [171, 126] on icon at bounding box center [171, 124] width 9 height 9
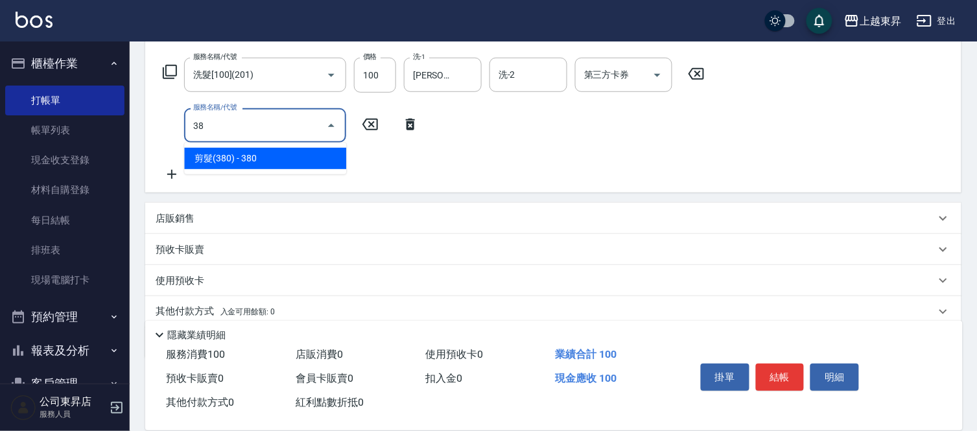
click at [227, 158] on span "剪髮(380) - 380" at bounding box center [265, 158] width 162 height 21
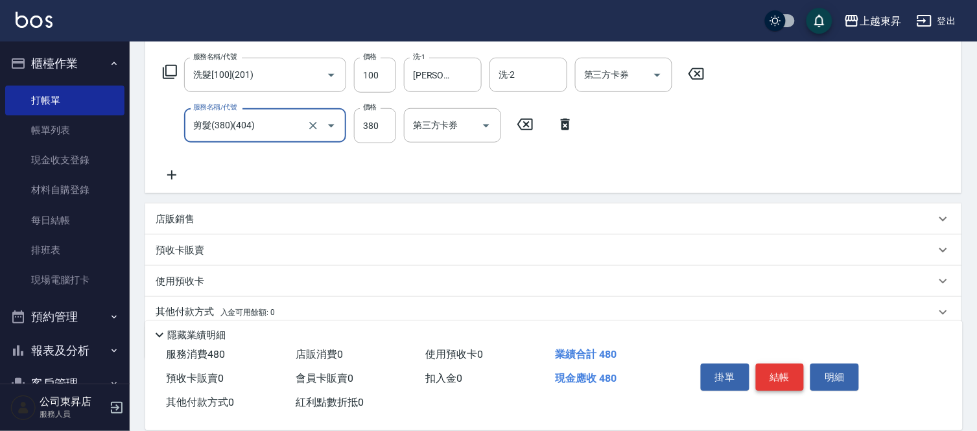
type input "剪髮(380)(404)"
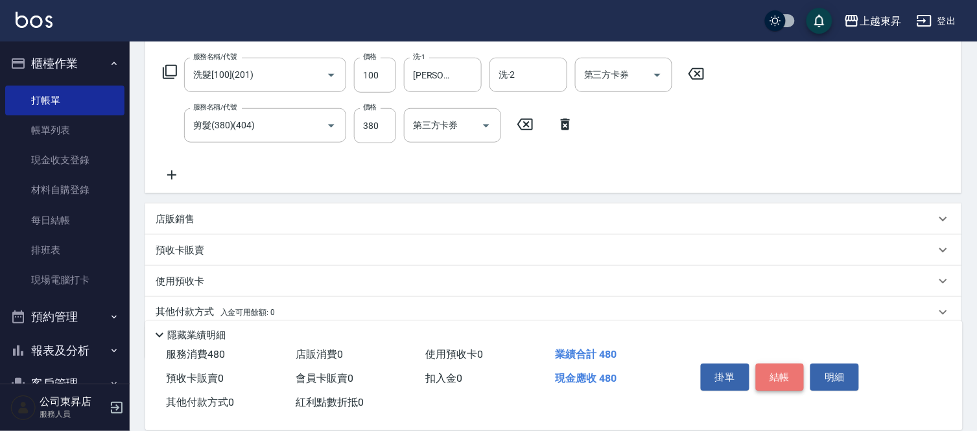
click at [786, 374] on button "結帳" at bounding box center [780, 377] width 49 height 27
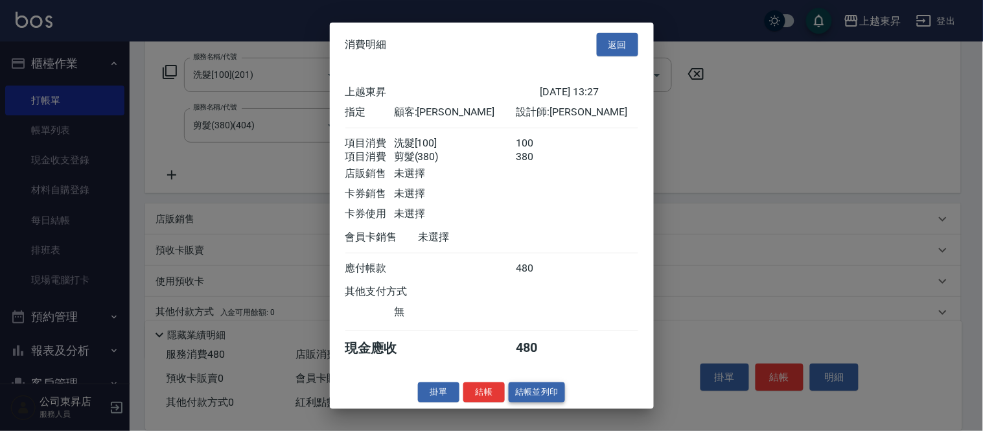
click at [521, 399] on button "結帳並列印" at bounding box center [537, 392] width 56 height 20
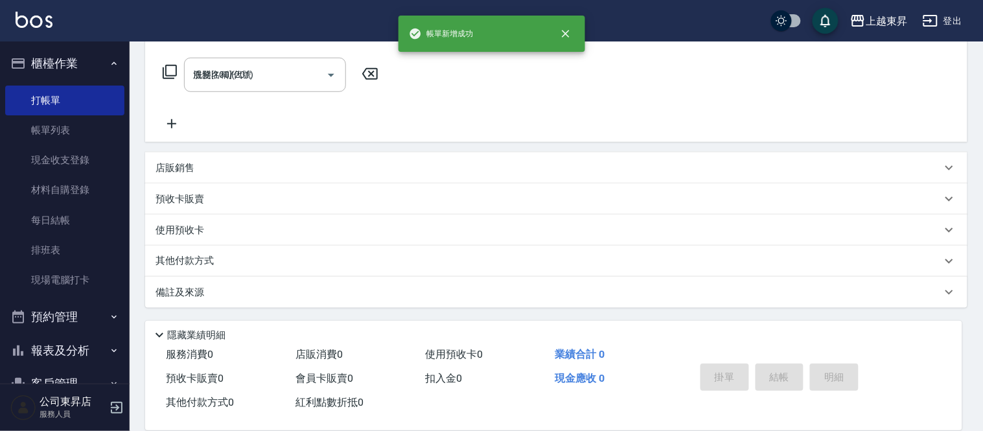
type input "[DATE] 13:28"
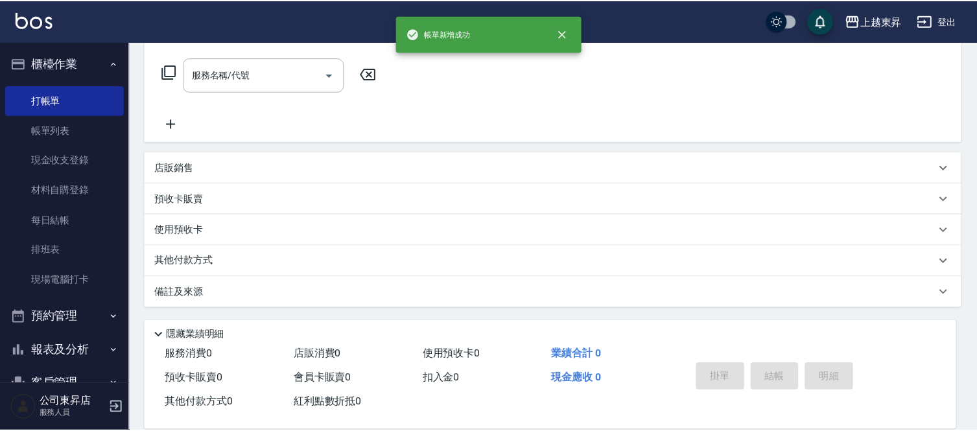
scroll to position [0, 0]
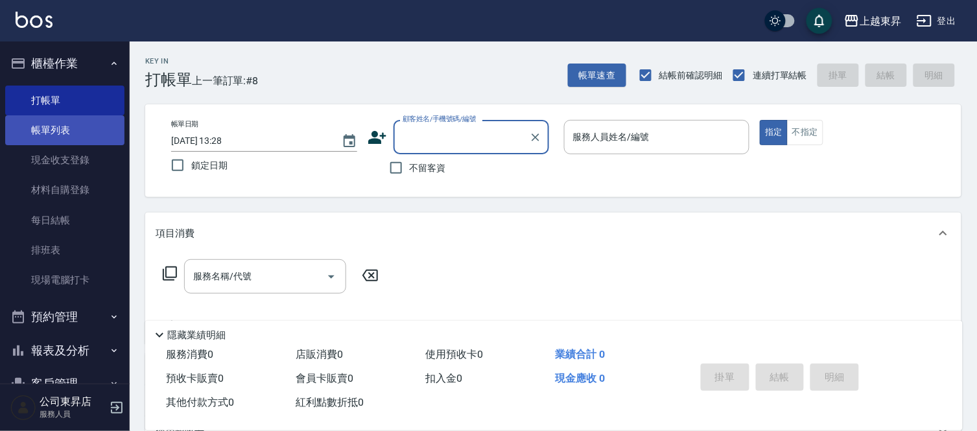
click at [49, 137] on link "帳單列表" at bounding box center [64, 130] width 119 height 30
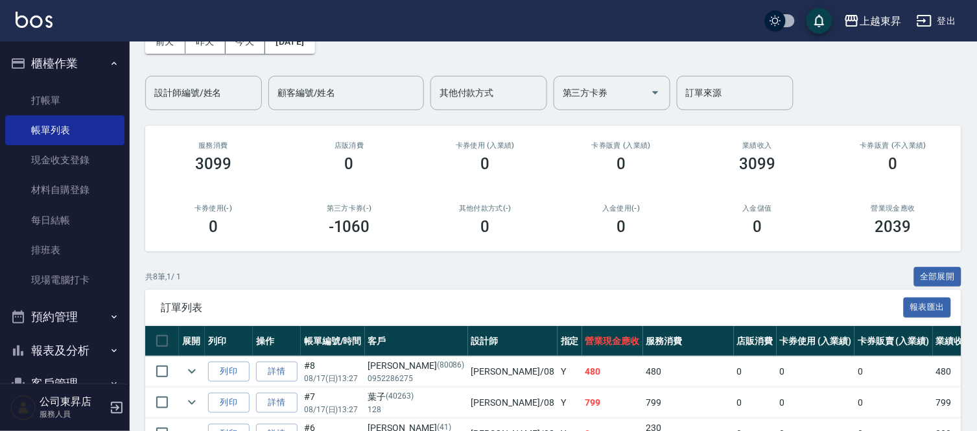
scroll to position [288, 0]
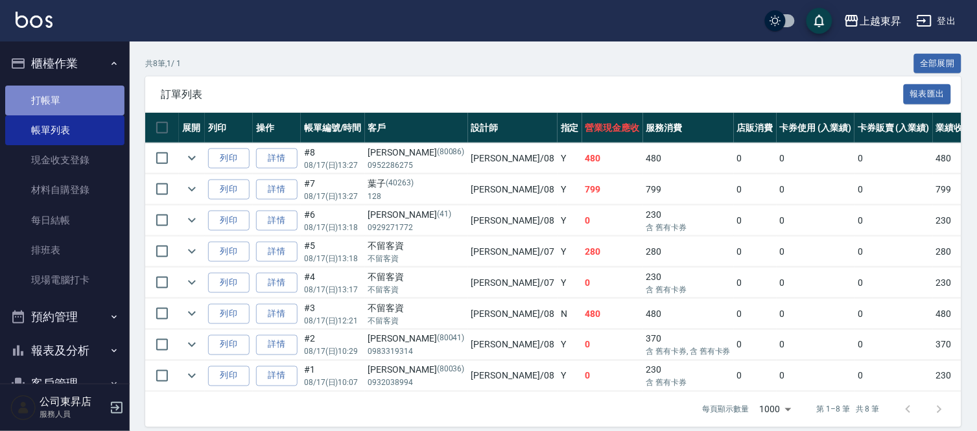
click at [75, 99] on link "打帳單" at bounding box center [64, 101] width 119 height 30
